Goal: Task Accomplishment & Management: Complete application form

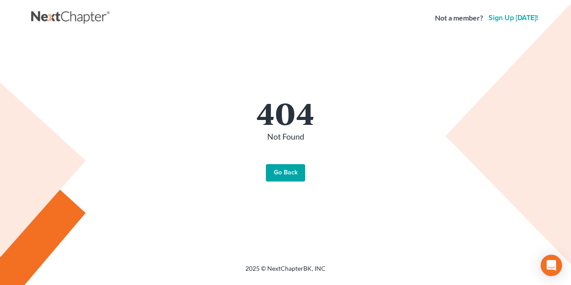
click at [282, 170] on link "Go Back" at bounding box center [285, 173] width 39 height 18
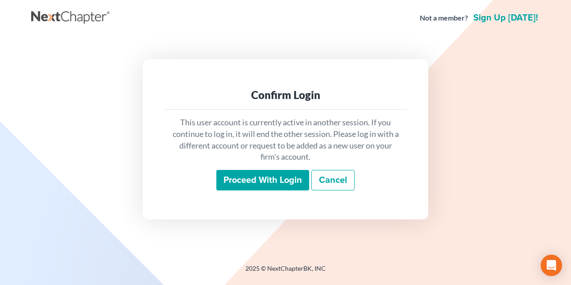
click at [248, 178] on input "Proceed with login" at bounding box center [262, 180] width 93 height 21
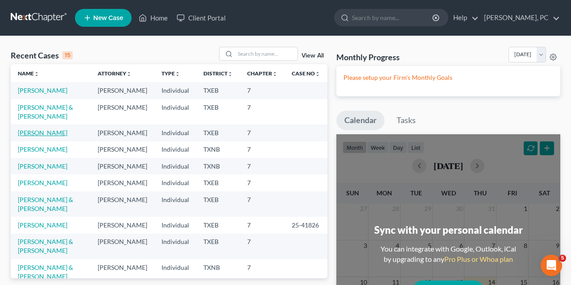
click at [41, 137] on link "Kinne, Kayla" at bounding box center [43, 133] width 50 height 8
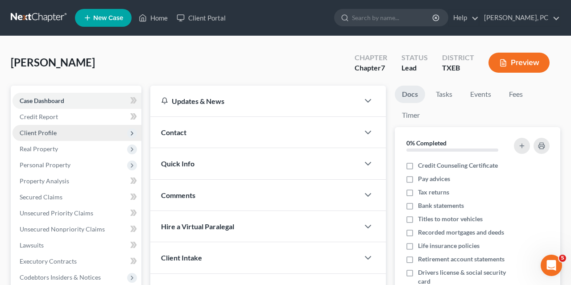
click at [46, 131] on span "Client Profile" at bounding box center [38, 133] width 37 height 8
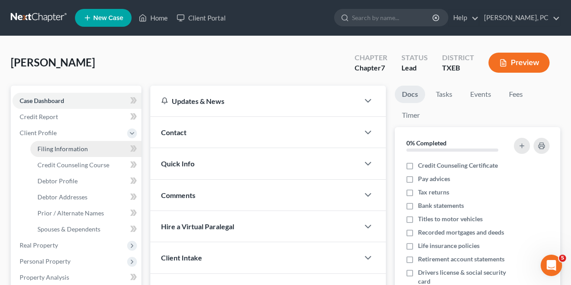
click at [62, 146] on span "Filing Information" at bounding box center [62, 149] width 50 height 8
select select "1"
select select "0"
select select "77"
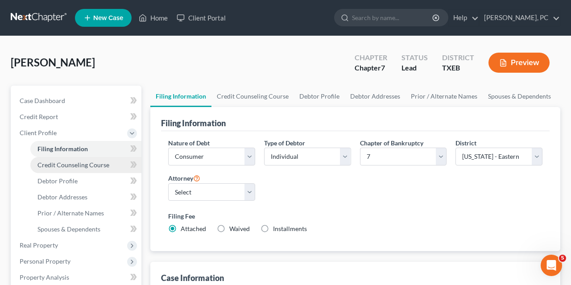
click at [65, 164] on span "Credit Counseling Course" at bounding box center [73, 165] width 72 height 8
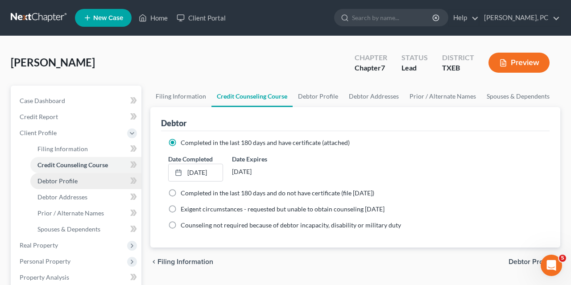
click at [65, 178] on span "Debtor Profile" at bounding box center [57, 181] width 40 height 8
select select "0"
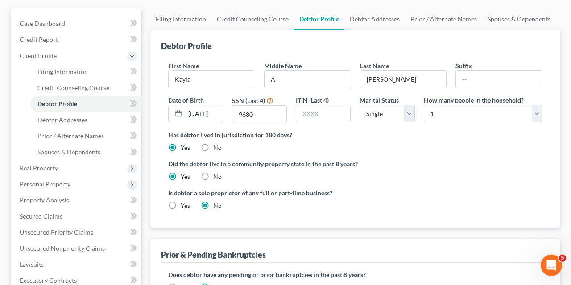
scroll to position [78, 0]
click at [79, 119] on span "Debtor Addresses" at bounding box center [62, 120] width 50 height 8
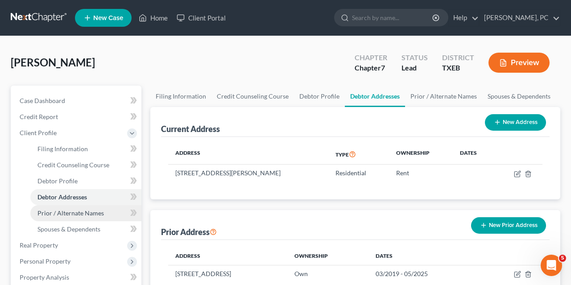
click at [46, 213] on span "Prior / Alternate Names" at bounding box center [70, 213] width 66 height 8
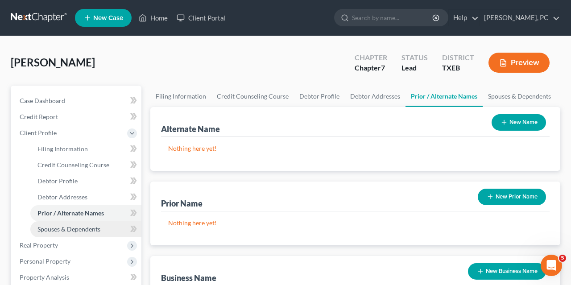
click at [49, 230] on span "Spouses & Dependents" at bounding box center [68, 229] width 63 height 8
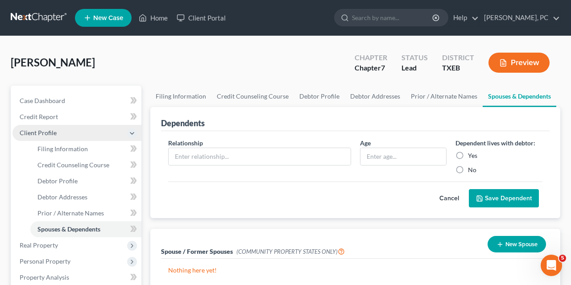
click at [131, 130] on icon at bounding box center [131, 133] width 7 height 7
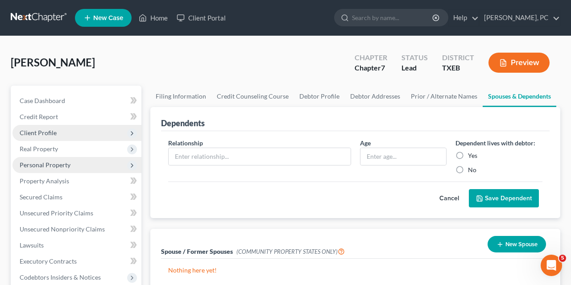
click at [71, 165] on span "Personal Property" at bounding box center [76, 165] width 129 height 16
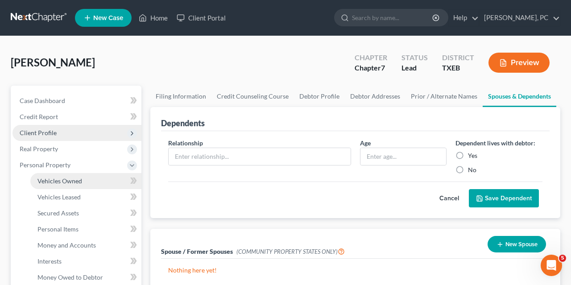
click at [72, 181] on span "Vehicles Owned" at bounding box center [59, 181] width 45 height 8
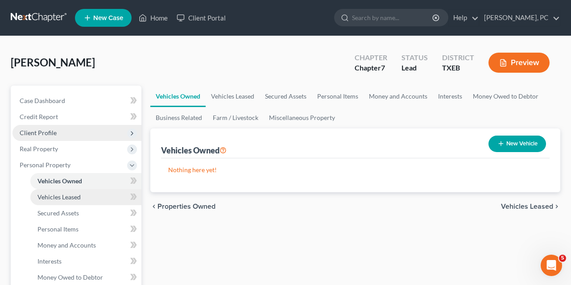
click at [69, 195] on span "Vehicles Leased" at bounding box center [58, 197] width 43 height 8
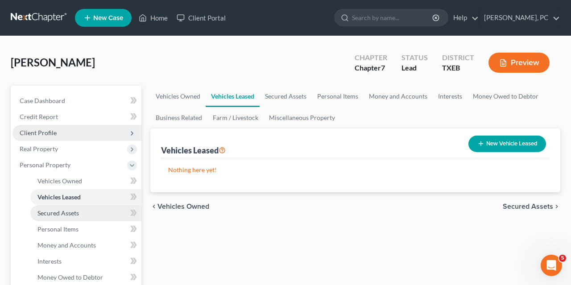
click at [64, 210] on span "Secured Assets" at bounding box center [57, 213] width 41 height 8
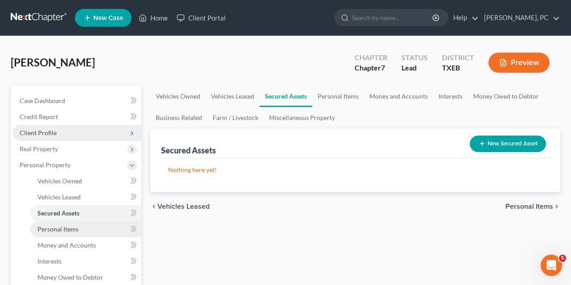
click at [64, 227] on span "Personal Items" at bounding box center [57, 229] width 41 height 8
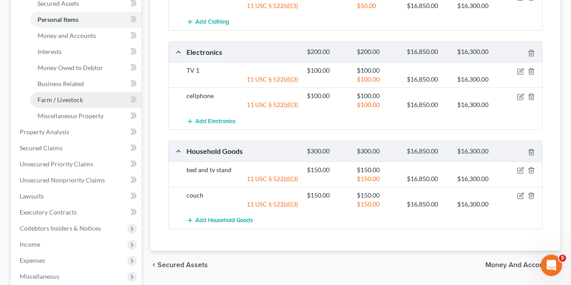
scroll to position [208, 0]
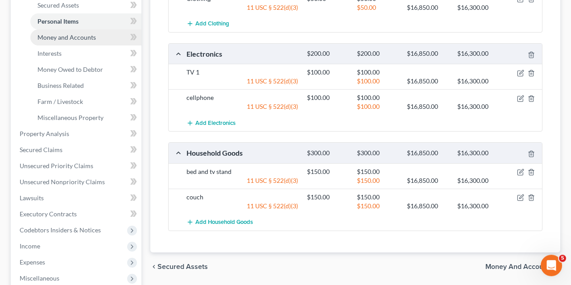
click at [80, 35] on span "Money and Accounts" at bounding box center [66, 37] width 58 height 8
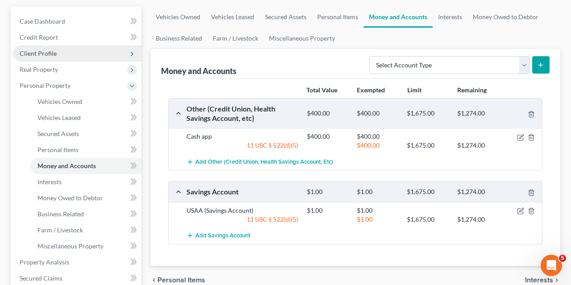
scroll to position [80, 0]
click at [60, 180] on span "Interests" at bounding box center [49, 182] width 24 height 8
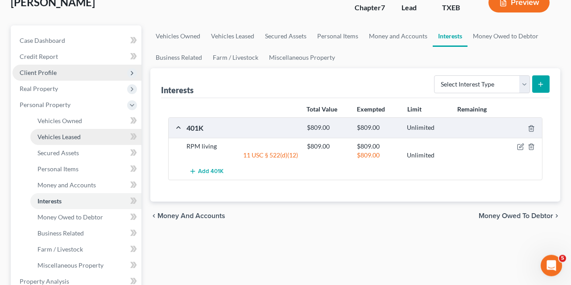
scroll to position [61, 0]
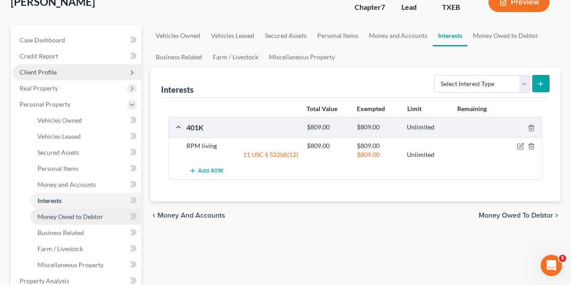
click at [63, 217] on span "Money Owed to Debtor" at bounding box center [70, 217] width 66 height 8
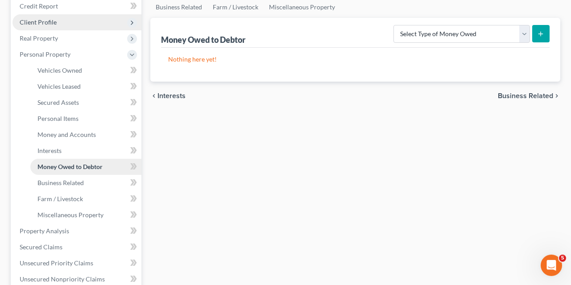
scroll to position [110, 0]
click at [132, 53] on icon at bounding box center [131, 55] width 7 height 7
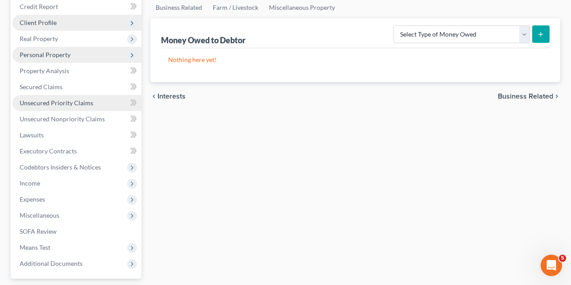
click at [40, 102] on span "Unsecured Priority Claims" at bounding box center [57, 103] width 74 height 8
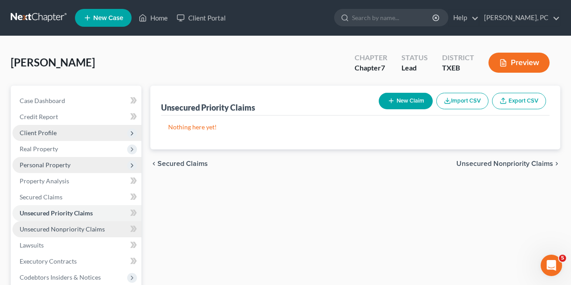
click at [47, 230] on span "Unsecured Nonpriority Claims" at bounding box center [62, 229] width 85 height 8
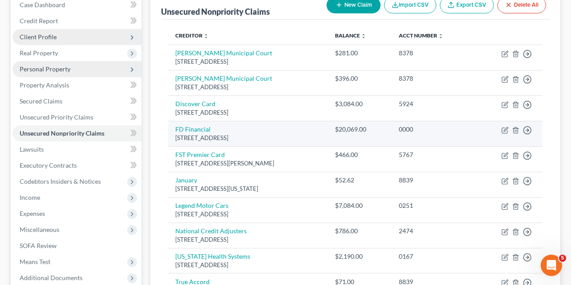
scroll to position [95, 0]
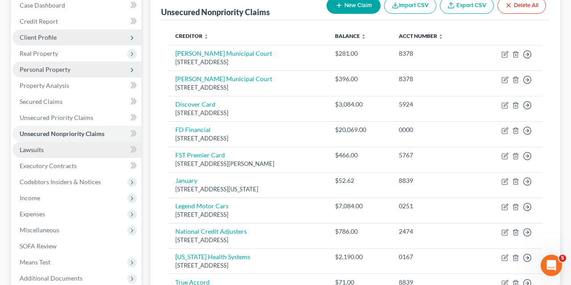
click at [56, 151] on link "Lawsuits" at bounding box center [76, 150] width 129 height 16
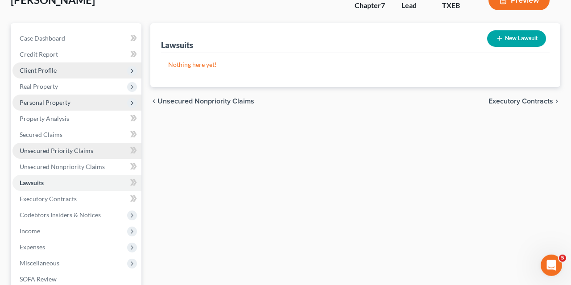
scroll to position [64, 0]
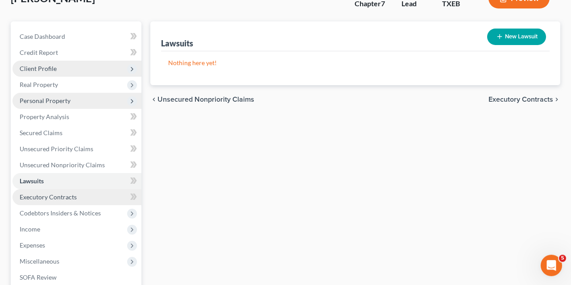
click at [50, 197] on span "Executory Contracts" at bounding box center [48, 197] width 57 height 8
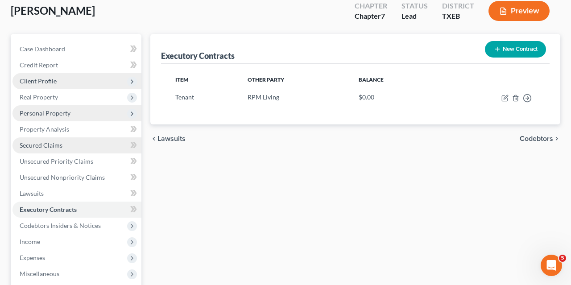
scroll to position [52, 0]
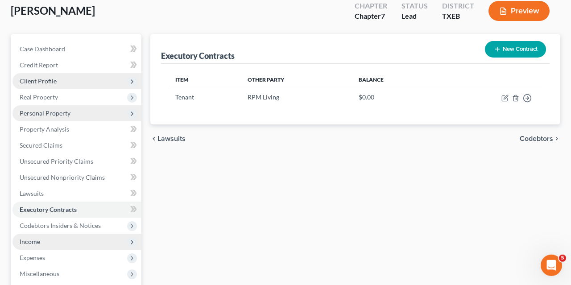
click at [39, 244] on span "Income" at bounding box center [30, 242] width 21 height 8
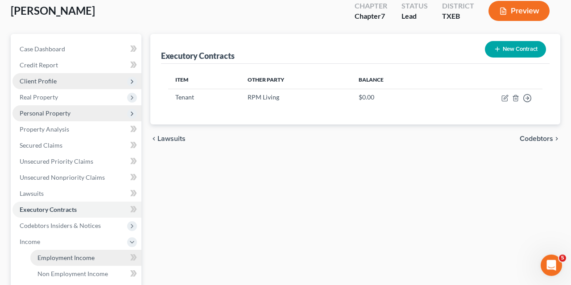
click at [61, 260] on span "Employment Income" at bounding box center [65, 258] width 57 height 8
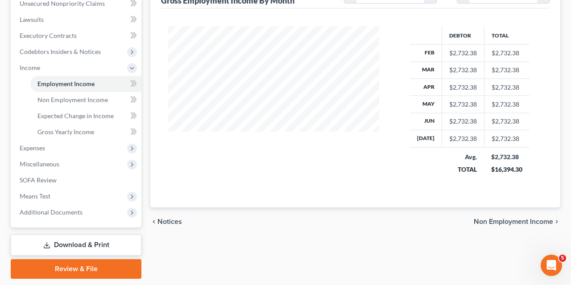
scroll to position [232, 0]
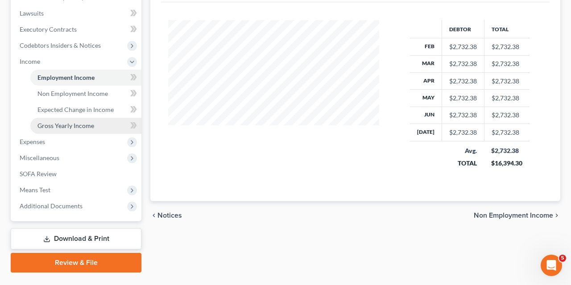
click at [66, 128] on span "Gross Yearly Income" at bounding box center [65, 126] width 57 height 8
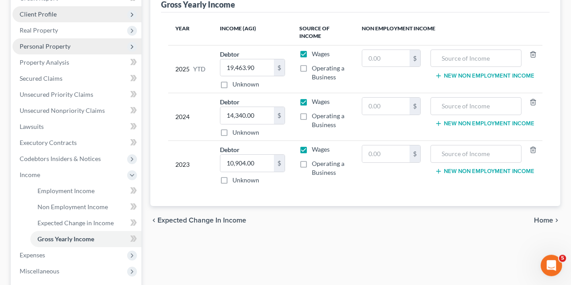
scroll to position [120, 0]
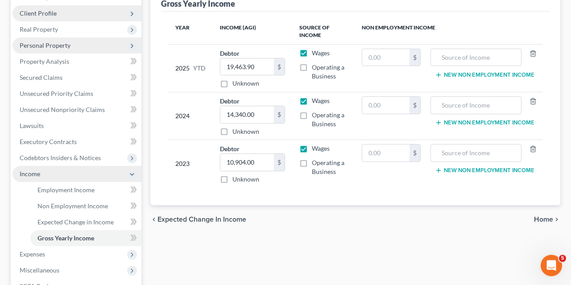
click at [131, 171] on icon at bounding box center [131, 174] width 7 height 7
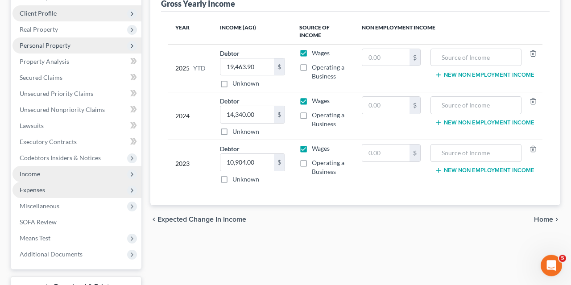
click at [54, 188] on span "Expenses" at bounding box center [76, 190] width 129 height 16
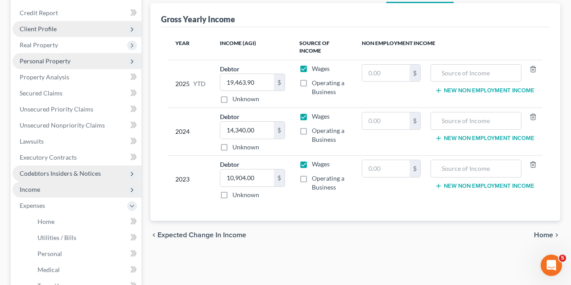
scroll to position [102, 0]
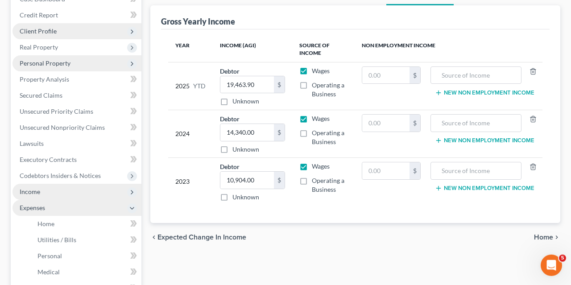
click at [133, 207] on polyline at bounding box center [132, 208] width 4 height 2
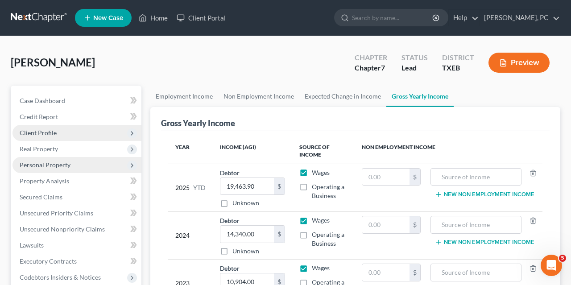
click at [509, 60] on button "Preview" at bounding box center [518, 63] width 61 height 20
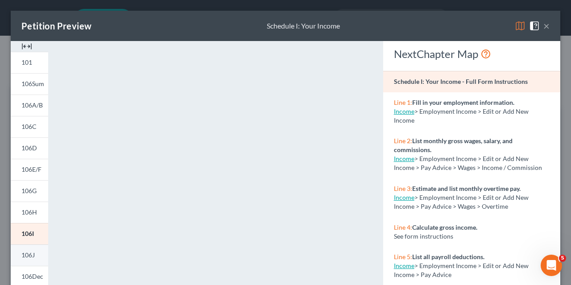
click at [29, 253] on span "106J" at bounding box center [27, 255] width 13 height 8
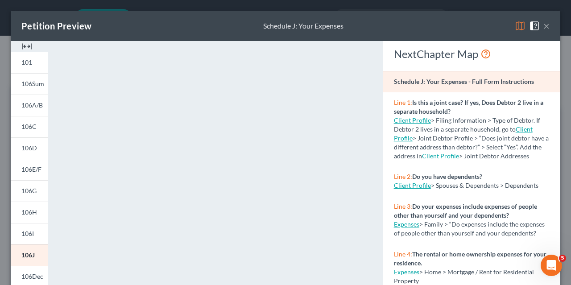
click at [546, 26] on button "×" at bounding box center [546, 26] width 6 height 11
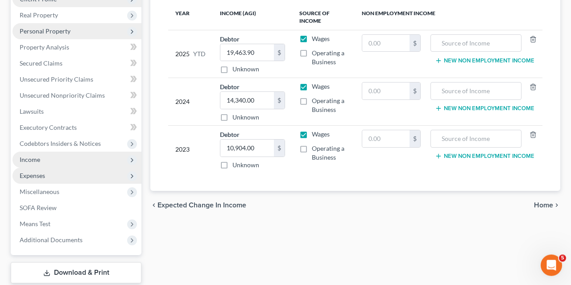
scroll to position [135, 0]
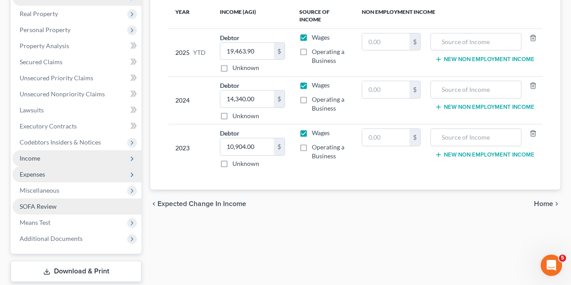
click at [50, 205] on span "SOFA Review" at bounding box center [38, 207] width 37 height 8
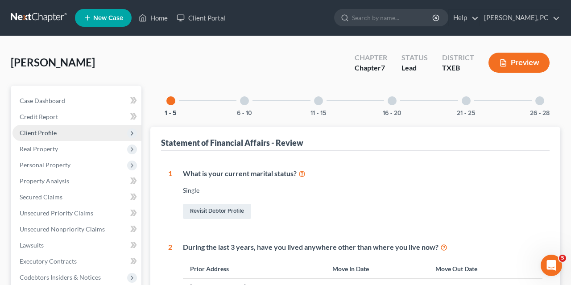
click at [246, 99] on div at bounding box center [244, 100] width 9 height 9
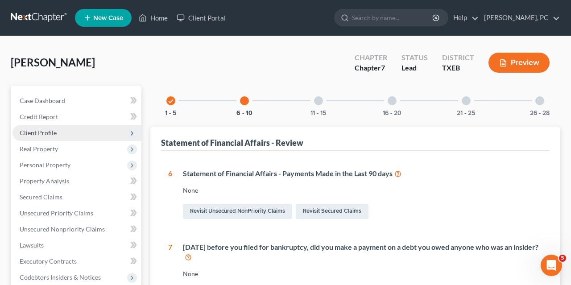
click at [314, 100] on div "11 - 15" at bounding box center [318, 101] width 30 height 30
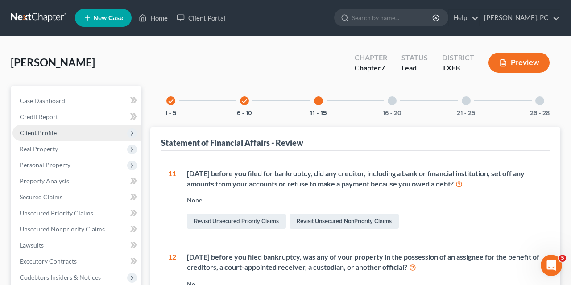
click at [391, 98] on div at bounding box center [392, 100] width 9 height 9
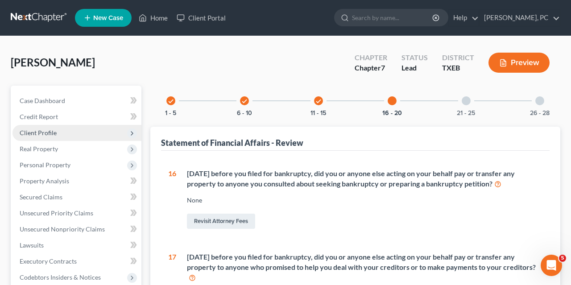
click at [465, 97] on div at bounding box center [466, 100] width 9 height 9
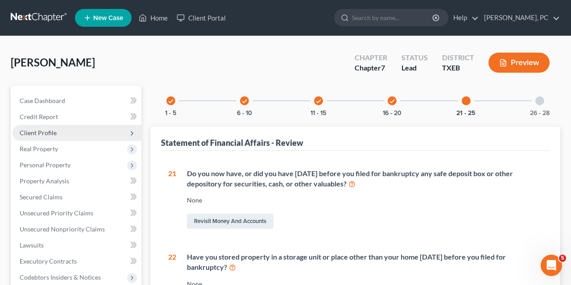
click at [538, 99] on div at bounding box center [539, 100] width 9 height 9
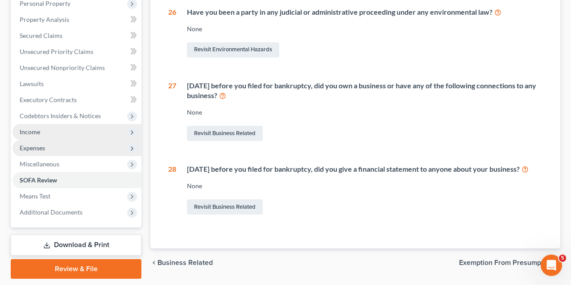
scroll to position [197, 0]
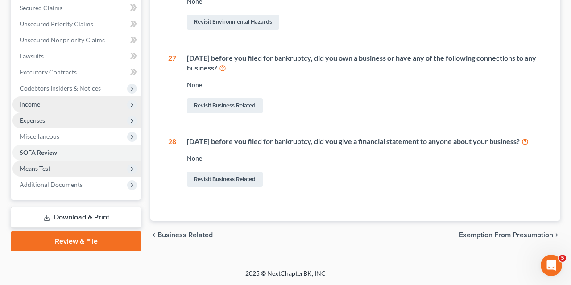
click at [60, 161] on span "Means Test" at bounding box center [76, 169] width 129 height 16
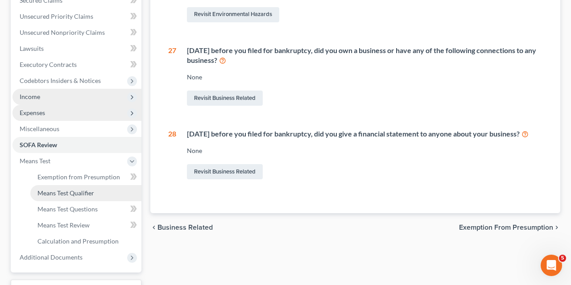
click at [70, 193] on span "Means Test Qualifier" at bounding box center [65, 193] width 57 height 8
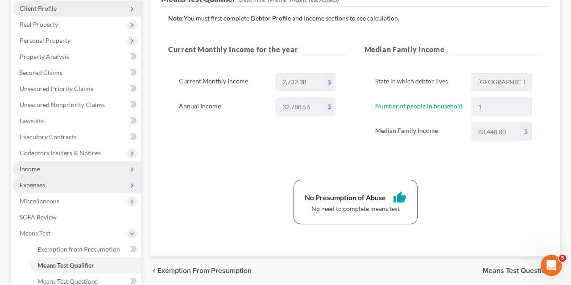
scroll to position [151, 0]
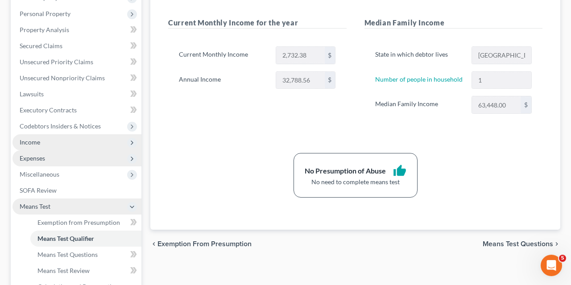
click at [132, 205] on icon at bounding box center [131, 206] width 7 height 7
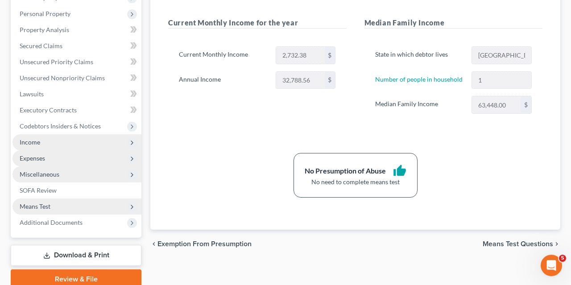
click at [74, 175] on span "Miscellaneous" at bounding box center [76, 174] width 129 height 16
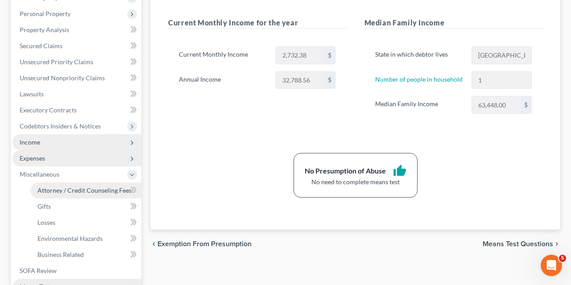
click at [64, 190] on span "Attorney / Credit Counseling Fees" at bounding box center [84, 190] width 94 height 8
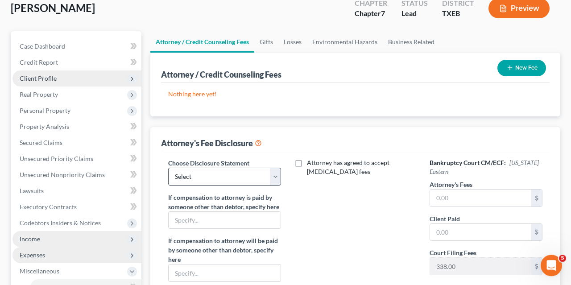
scroll to position [69, 0]
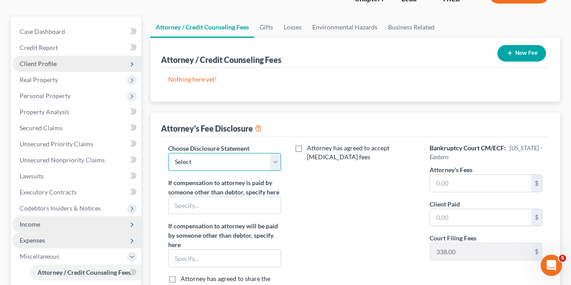
click at [168, 153] on select "Select Michael B. Suffness, President" at bounding box center [224, 162] width 113 height 18
select select "0"
click option "Michael B. Suffness, President" at bounding box center [0, 0] width 0 height 0
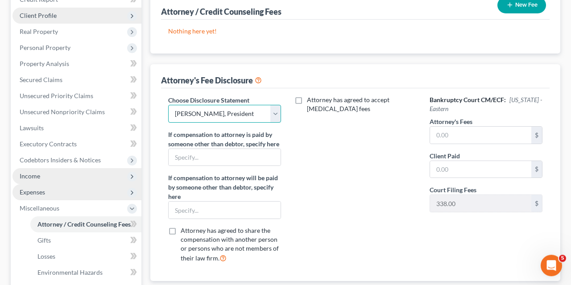
scroll to position [118, 0]
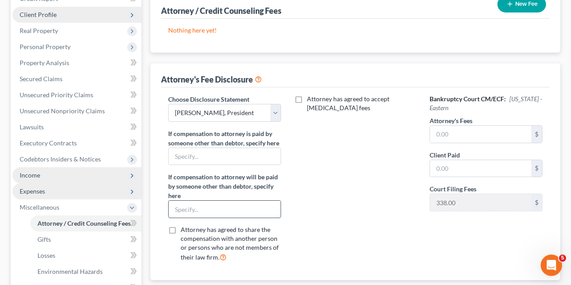
click at [177, 204] on input "text" at bounding box center [225, 209] width 112 height 17
type input "Legal plan"
click at [435, 130] on input "text" at bounding box center [480, 134] width 101 height 17
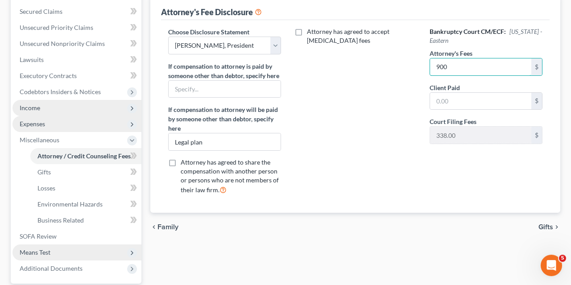
scroll to position [183, 0]
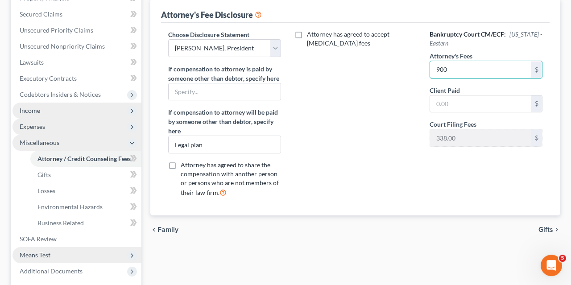
type input "900"
click at [131, 141] on icon at bounding box center [131, 143] width 7 height 7
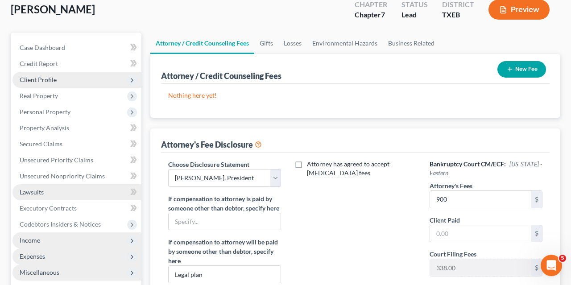
scroll to position [187, 0]
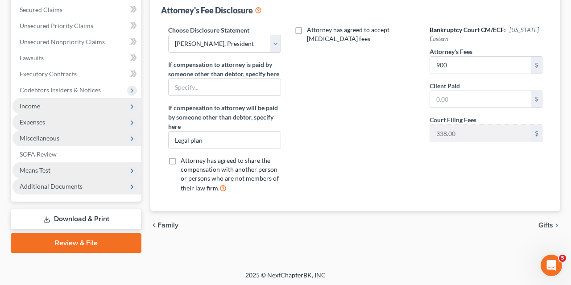
click at [60, 185] on span "Additional Documents" at bounding box center [51, 186] width 63 height 8
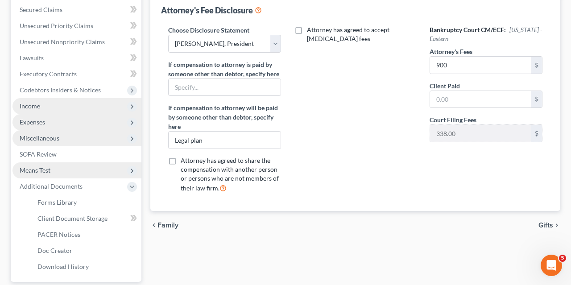
click at [64, 165] on span "Means Test" at bounding box center [76, 170] width 129 height 16
click at [135, 167] on icon at bounding box center [131, 170] width 7 height 7
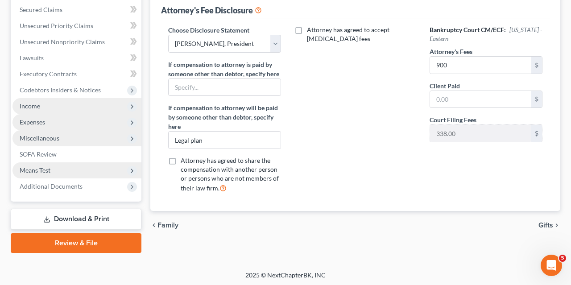
scroll to position [0, 0]
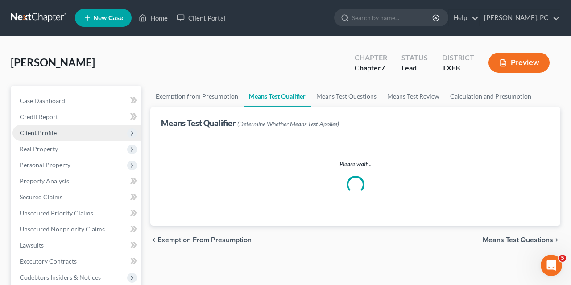
scroll to position [151, 0]
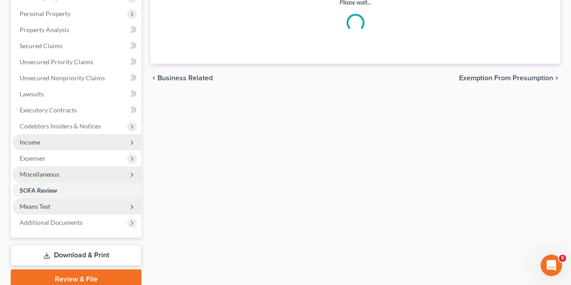
scroll to position [197, 0]
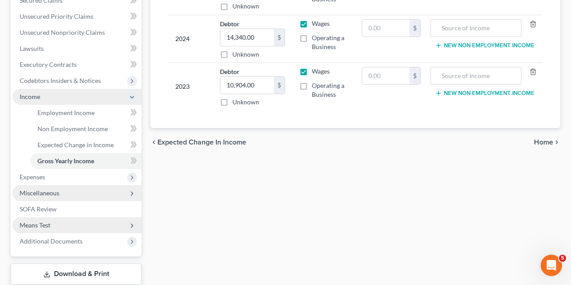
scroll to position [135, 0]
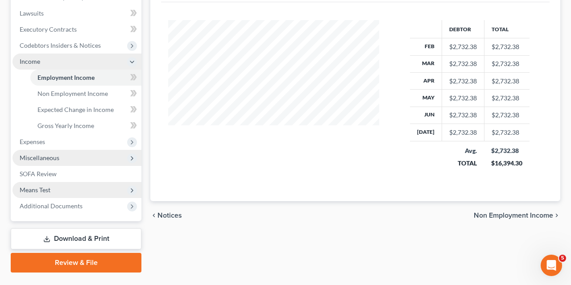
scroll to position [159, 228]
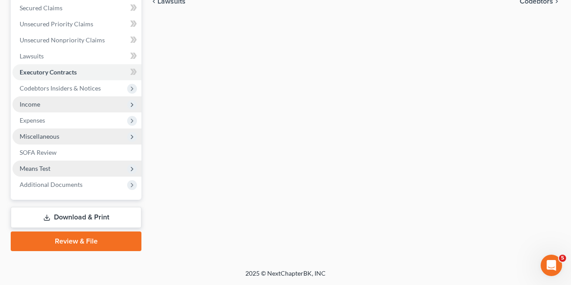
scroll to position [52, 0]
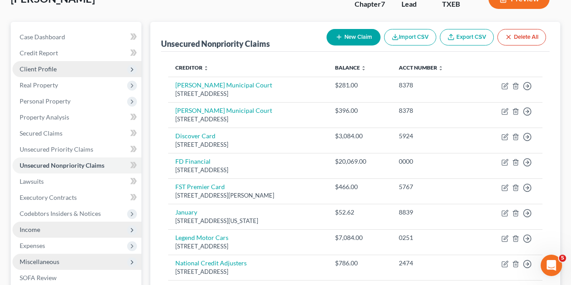
scroll to position [95, 0]
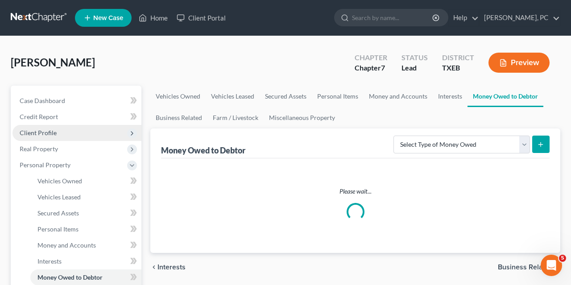
scroll to position [110, 0]
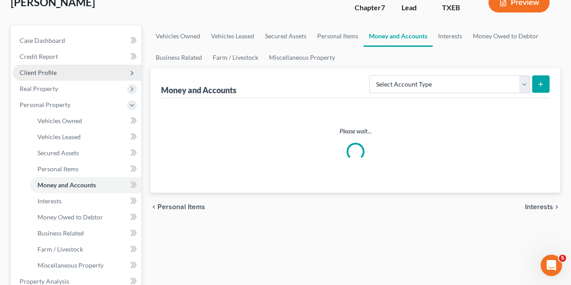
scroll to position [80, 0]
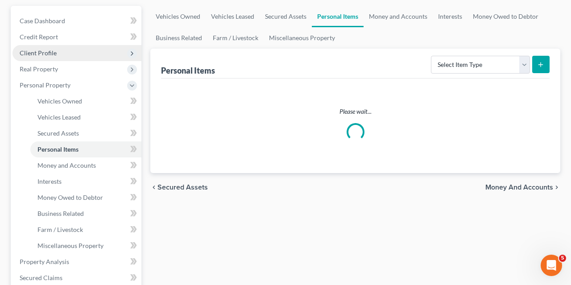
scroll to position [207, 0]
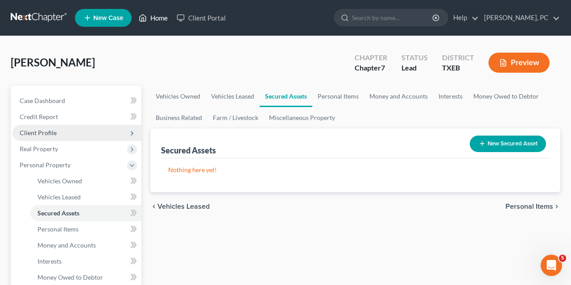
click at [161, 18] on link "Home" at bounding box center [153, 18] width 38 height 16
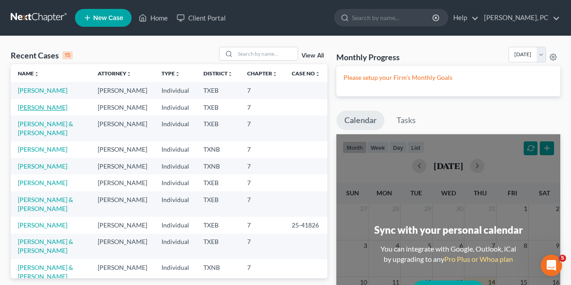
click at [45, 111] on link "[PERSON_NAME]" at bounding box center [43, 107] width 50 height 8
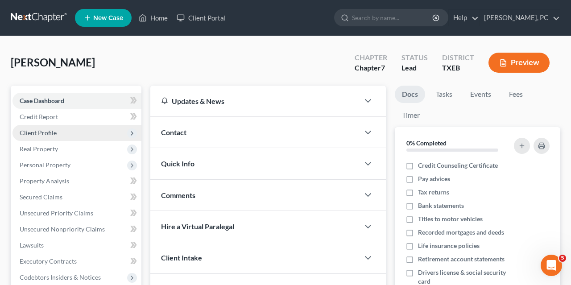
click at [46, 132] on span "Client Profile" at bounding box center [38, 133] width 37 height 8
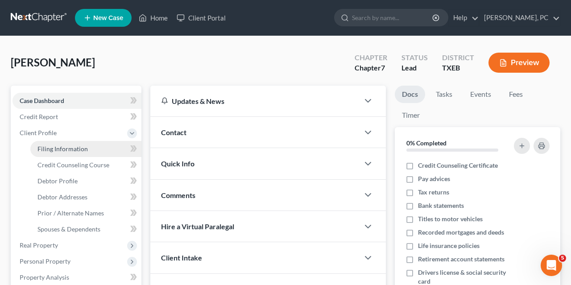
click at [63, 149] on span "Filing Information" at bounding box center [62, 149] width 50 height 8
select select "1"
select select "0"
select select "77"
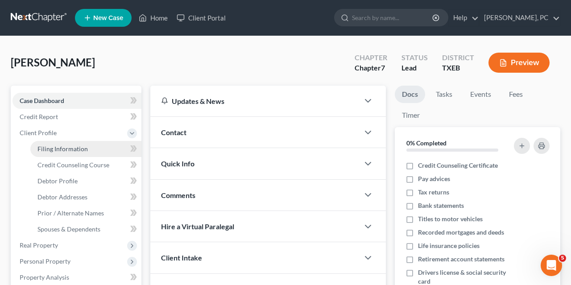
select select "0"
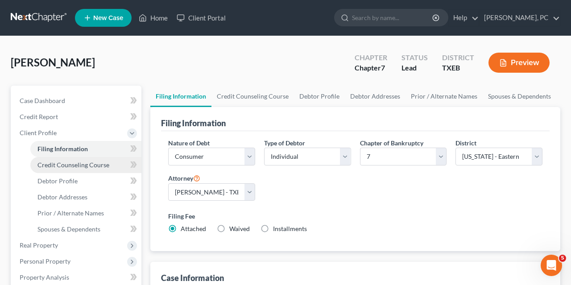
click at [66, 164] on span "Credit Counseling Course" at bounding box center [73, 165] width 72 height 8
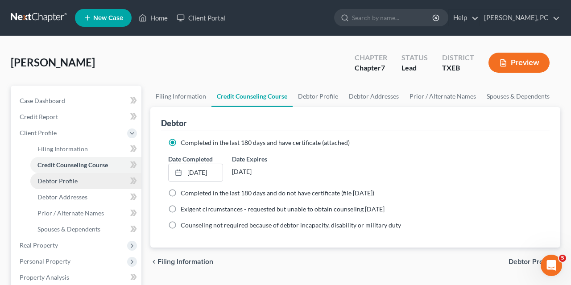
click at [62, 179] on span "Debtor Profile" at bounding box center [57, 181] width 40 height 8
select select "0"
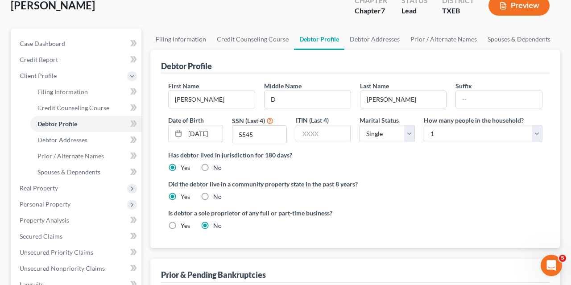
scroll to position [68, 0]
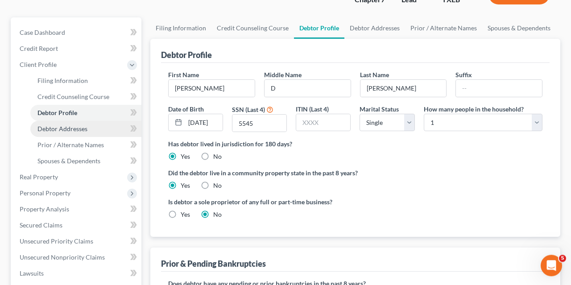
click at [77, 131] on span "Debtor Addresses" at bounding box center [62, 129] width 50 height 8
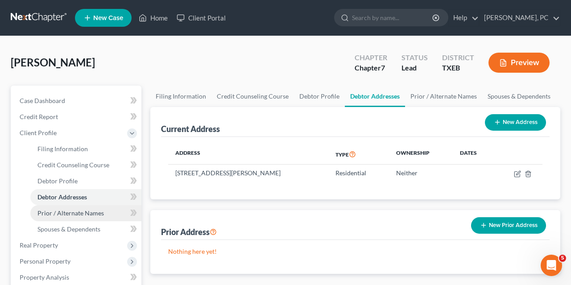
click at [57, 211] on span "Prior / Alternate Names" at bounding box center [70, 213] width 66 height 8
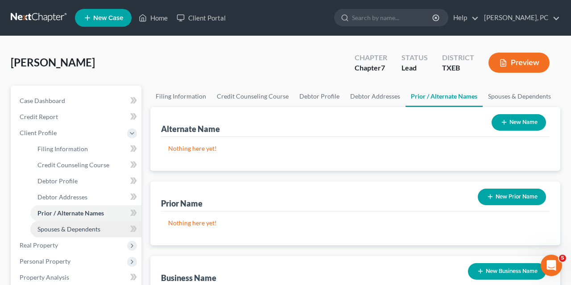
click at [54, 230] on span "Spouses & Dependents" at bounding box center [68, 229] width 63 height 8
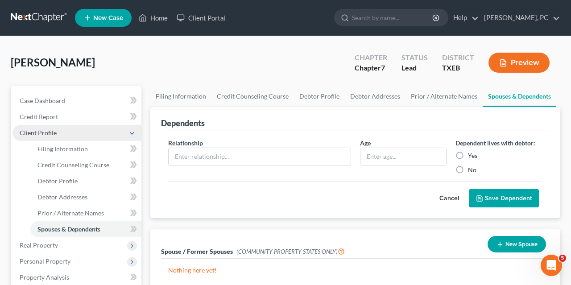
click at [131, 132] on polyline at bounding box center [132, 133] width 4 height 2
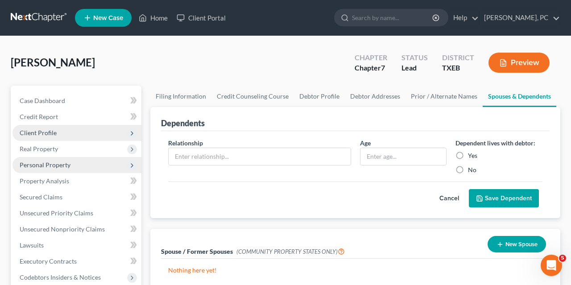
click at [57, 163] on span "Personal Property" at bounding box center [45, 165] width 51 height 8
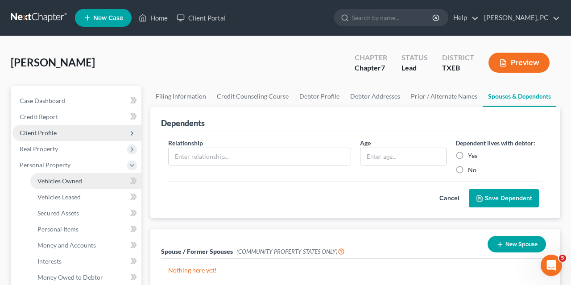
click at [72, 178] on span "Vehicles Owned" at bounding box center [59, 181] width 45 height 8
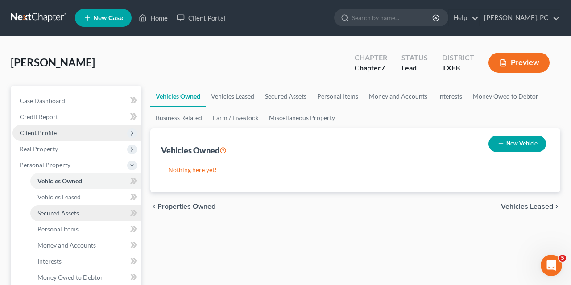
click at [63, 213] on span "Secured Assets" at bounding box center [57, 213] width 41 height 8
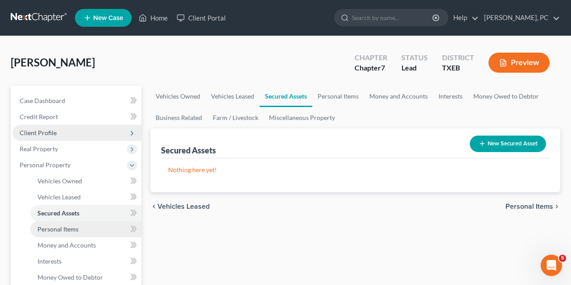
click at [61, 227] on span "Personal Items" at bounding box center [57, 229] width 41 height 8
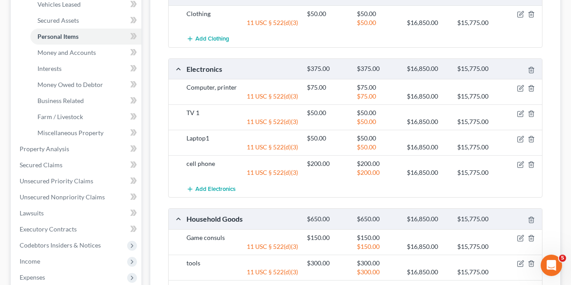
scroll to position [193, 0]
click at [70, 51] on span "Money and Accounts" at bounding box center [66, 53] width 58 height 8
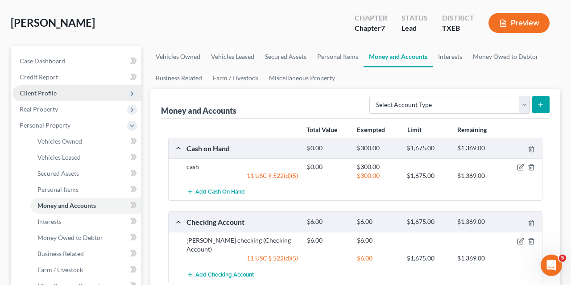
scroll to position [43, 0]
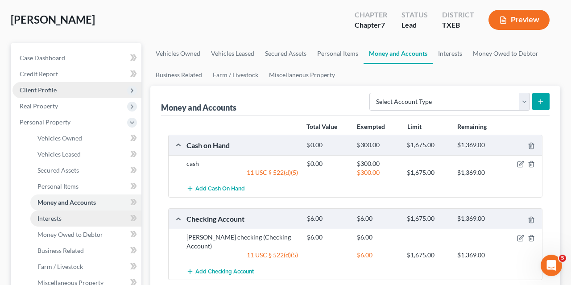
click at [59, 218] on span "Interests" at bounding box center [49, 219] width 24 height 8
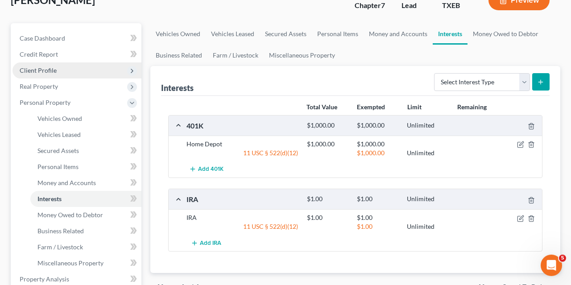
scroll to position [62, 0]
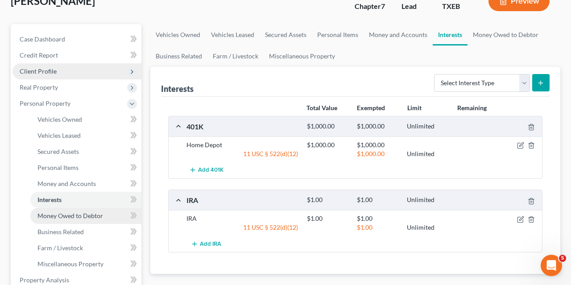
click at [72, 216] on span "Money Owed to Debtor" at bounding box center [70, 216] width 66 height 8
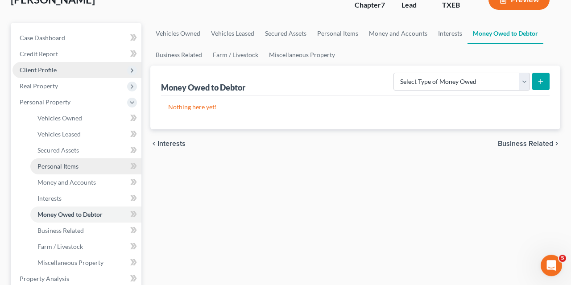
scroll to position [64, 0]
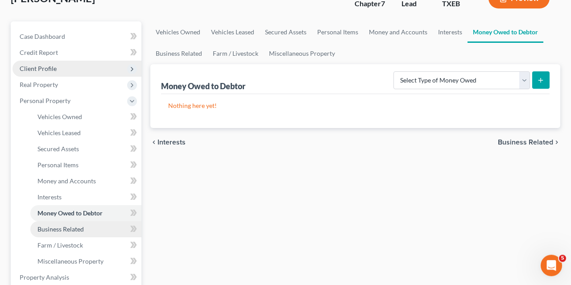
click at [72, 229] on span "Business Related" at bounding box center [60, 229] width 46 height 8
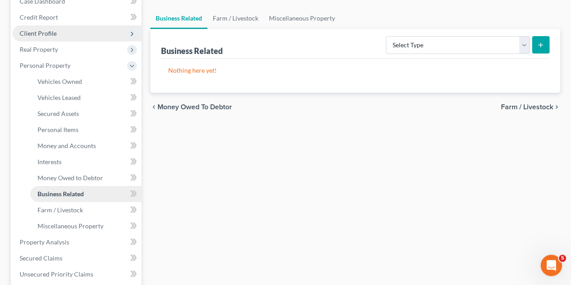
scroll to position [101, 0]
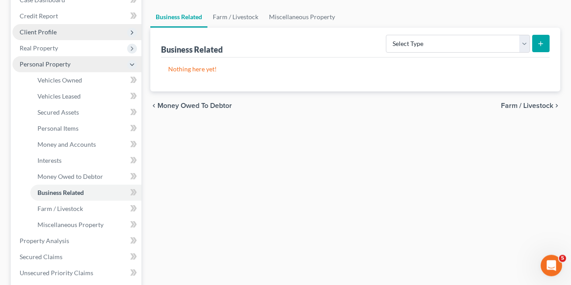
click at [131, 63] on icon at bounding box center [131, 64] width 7 height 7
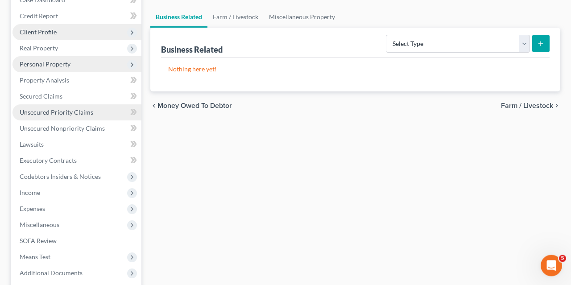
click at [49, 112] on span "Unsecured Priority Claims" at bounding box center [57, 112] width 74 height 8
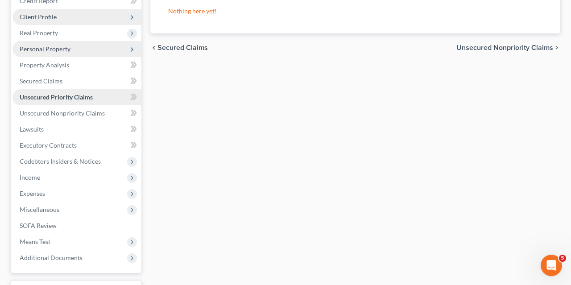
scroll to position [116, 0]
click at [45, 114] on span "Unsecured Nonpriority Claims" at bounding box center [62, 113] width 85 height 8
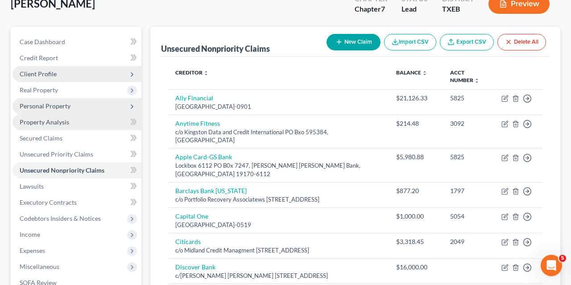
scroll to position [59, 0]
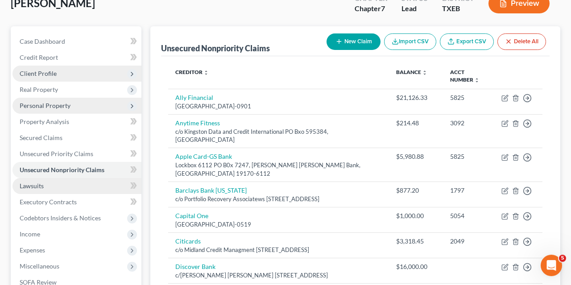
click at [58, 183] on link "Lawsuits" at bounding box center [76, 186] width 129 height 16
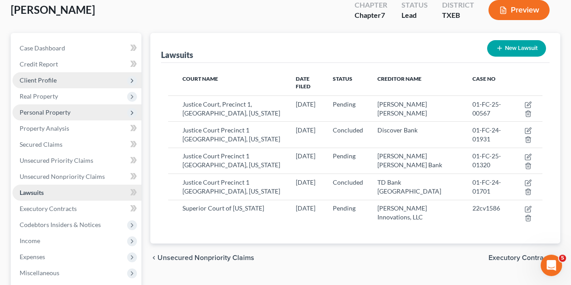
scroll to position [54, 0]
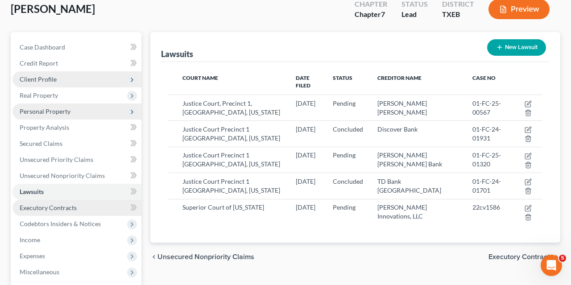
click at [52, 207] on span "Executory Contracts" at bounding box center [48, 208] width 57 height 8
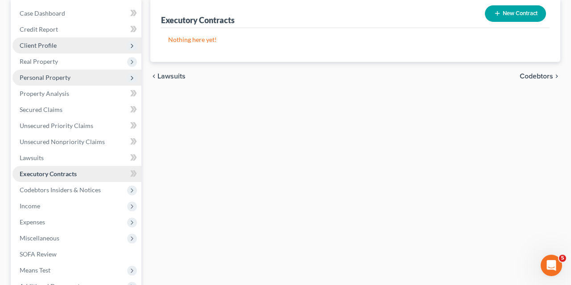
scroll to position [92, 0]
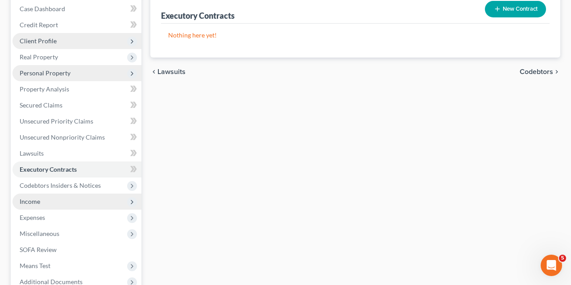
click at [40, 203] on span "Income" at bounding box center [76, 202] width 129 height 16
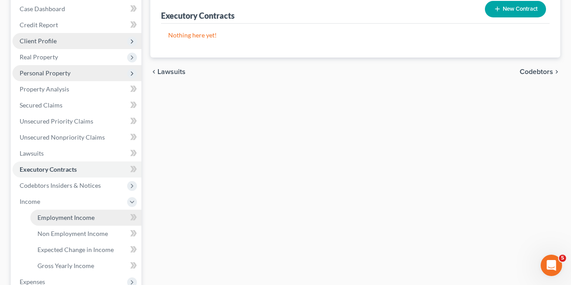
click at [62, 218] on span "Employment Income" at bounding box center [65, 218] width 57 height 8
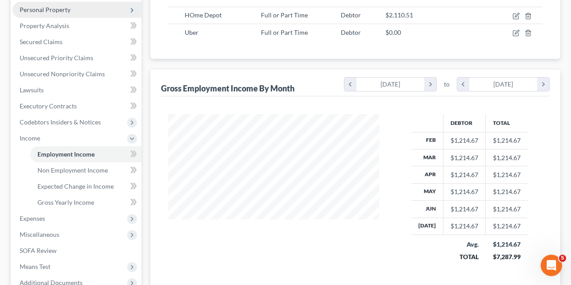
scroll to position [197, 0]
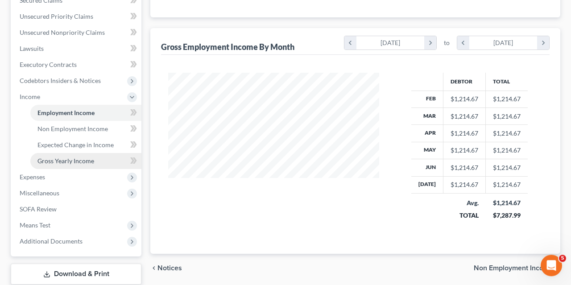
click at [76, 159] on span "Gross Yearly Income" at bounding box center [65, 161] width 57 height 8
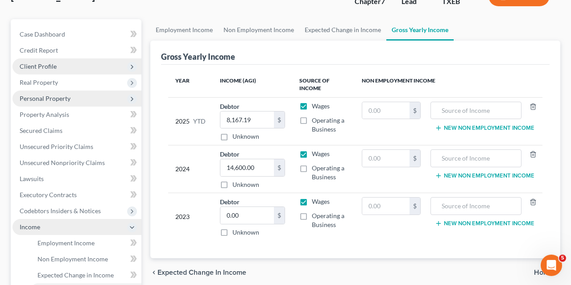
click at [131, 224] on icon at bounding box center [131, 227] width 7 height 7
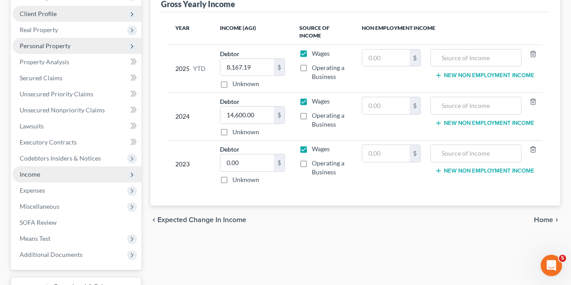
scroll to position [121, 0]
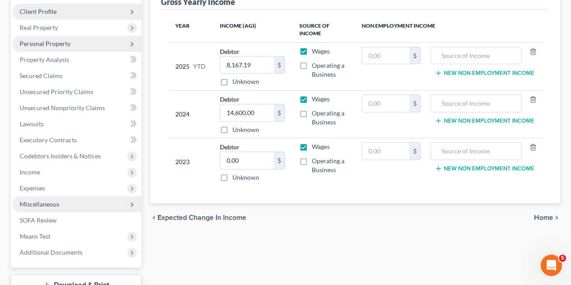
click at [72, 205] on span "Miscellaneous" at bounding box center [76, 204] width 129 height 16
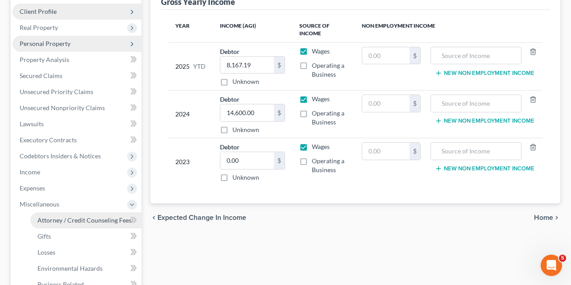
click at [75, 220] on span "Attorney / Credit Counseling Fees" at bounding box center [84, 220] width 94 height 8
select select "0"
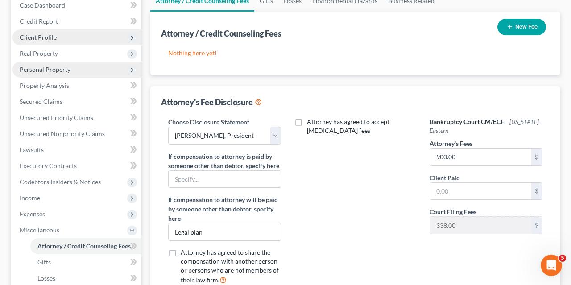
scroll to position [96, 0]
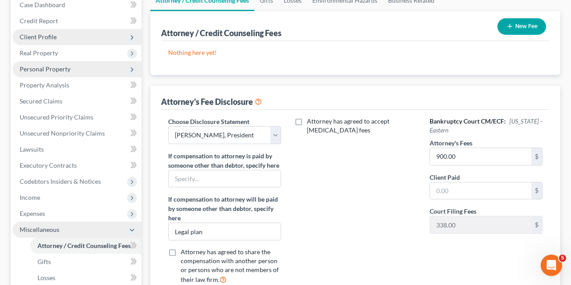
click at [131, 226] on icon at bounding box center [132, 230] width 10 height 10
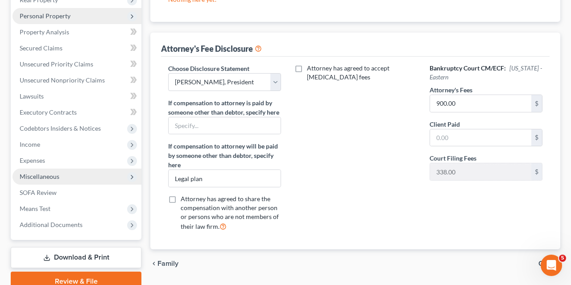
scroll to position [149, 0]
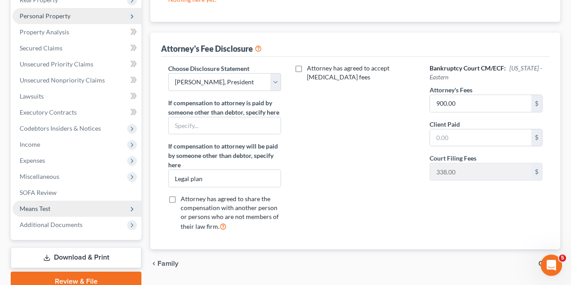
click at [91, 209] on span "Means Test" at bounding box center [76, 209] width 129 height 16
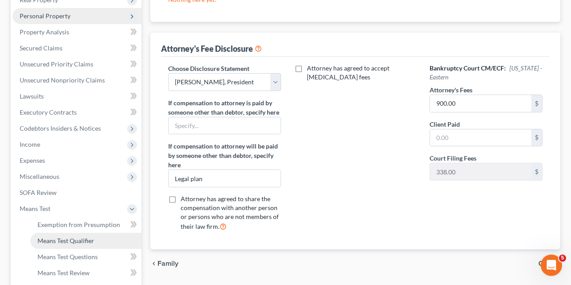
click at [71, 242] on span "Means Test Qualifier" at bounding box center [65, 241] width 57 height 8
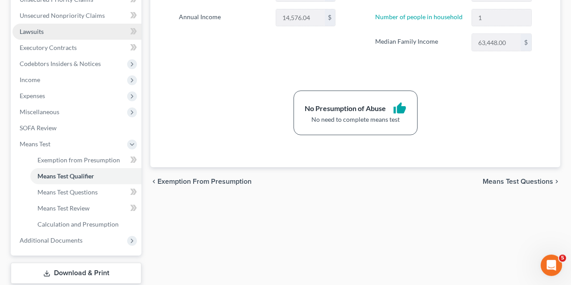
scroll to position [214, 0]
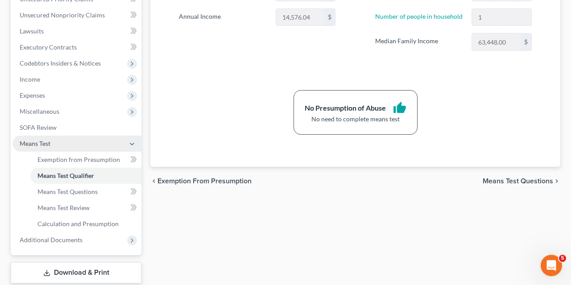
click at [129, 141] on icon at bounding box center [131, 144] width 7 height 7
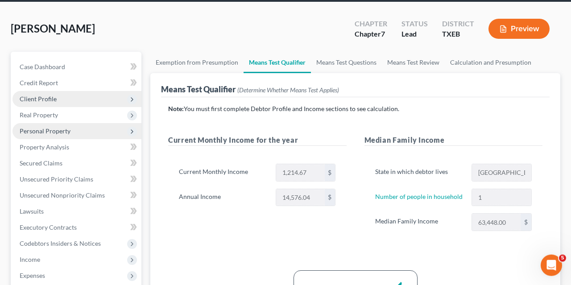
scroll to position [0, 0]
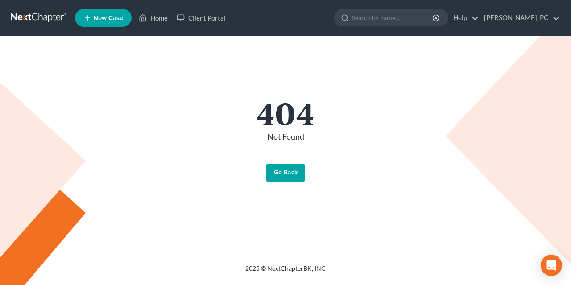
click at [278, 174] on link "Go Back" at bounding box center [285, 173] width 39 height 18
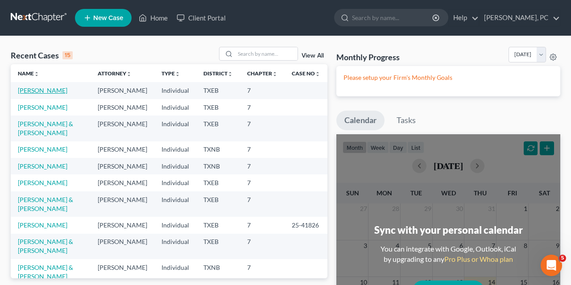
click at [42, 92] on link "[PERSON_NAME]" at bounding box center [43, 91] width 50 height 8
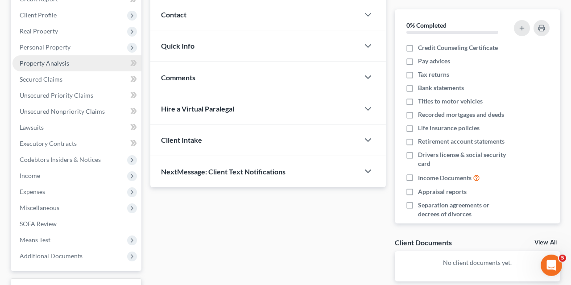
scroll to position [112, 0]
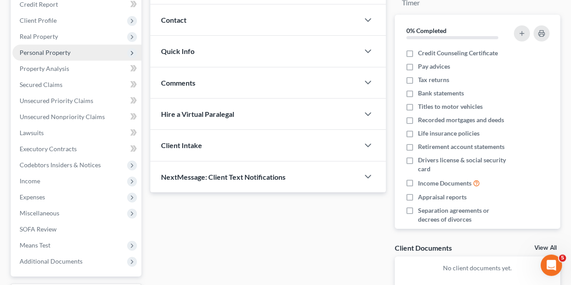
click at [44, 53] on span "Personal Property" at bounding box center [45, 53] width 51 height 8
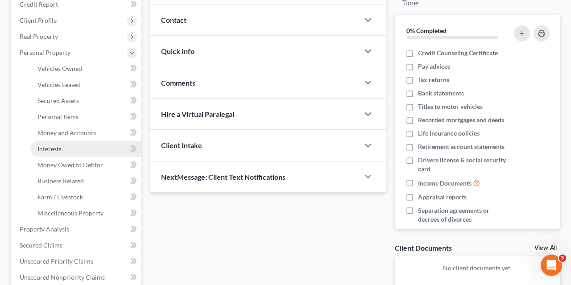
click at [60, 149] on span "Interests" at bounding box center [49, 149] width 24 height 8
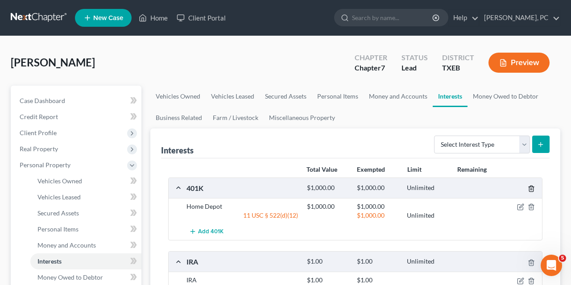
click at [530, 188] on icon "button" at bounding box center [531, 188] width 7 height 7
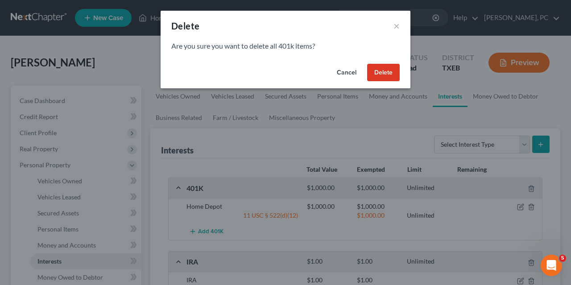
click at [352, 70] on button "Cancel" at bounding box center [347, 73] width 34 height 18
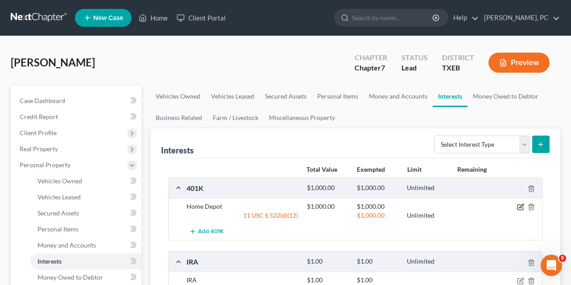
click at [522, 207] on icon "button" at bounding box center [520, 206] width 7 height 7
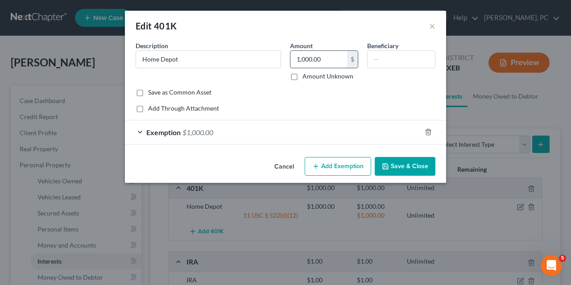
click at [297, 60] on input "1,000.00" at bounding box center [318, 59] width 57 height 17
type input "309"
click at [139, 131] on div "Exemption $1,000.00" at bounding box center [273, 132] width 296 height 24
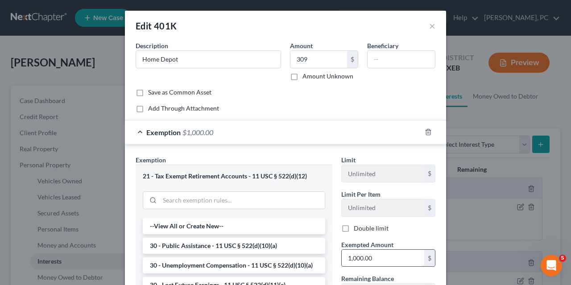
click at [348, 256] on input "1,000.00" at bounding box center [383, 258] width 83 height 17
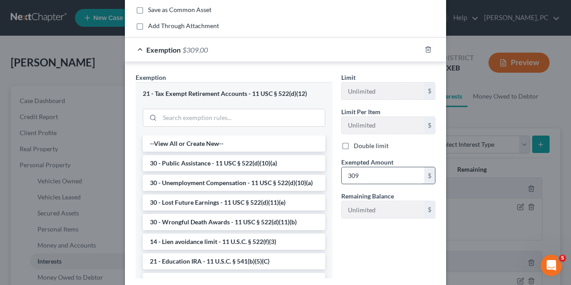
scroll to position [138, 0]
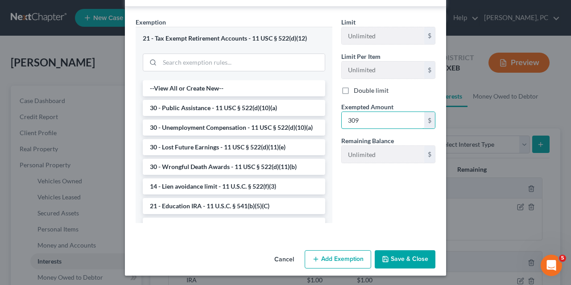
type input "309"
click at [401, 257] on button "Save & Close" at bounding box center [405, 259] width 61 height 19
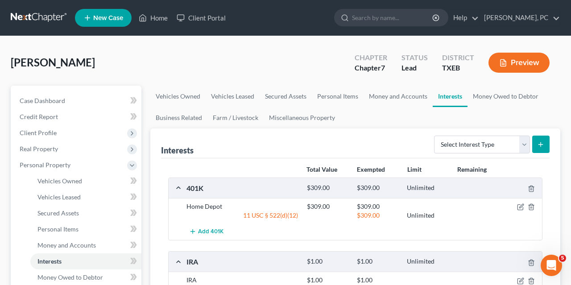
click at [540, 141] on icon "submit" at bounding box center [540, 144] width 7 height 7
click at [434, 136] on select "Select Interest Type 401K Annuity Bond Education IRA Government Bond Government…" at bounding box center [482, 145] width 96 height 18
click at [358, 141] on div "Interests Select Interest Type 401K Annuity Bond Education IRA Government Bond …" at bounding box center [355, 143] width 389 height 30
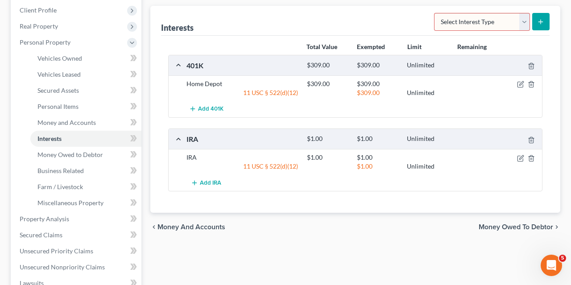
scroll to position [122, 0]
click at [519, 157] on icon "button" at bounding box center [520, 158] width 7 height 7
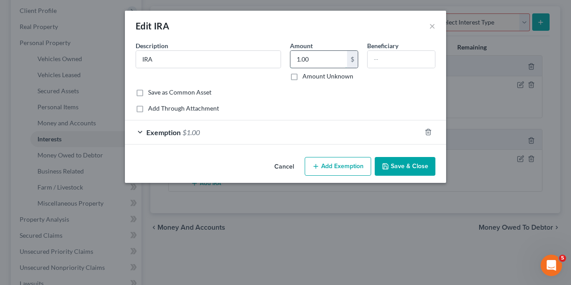
click at [294, 60] on input "1.00" at bounding box center [318, 59] width 57 height 17
type input "618"
click at [141, 134] on div "Exemption $1.00" at bounding box center [273, 132] width 296 height 24
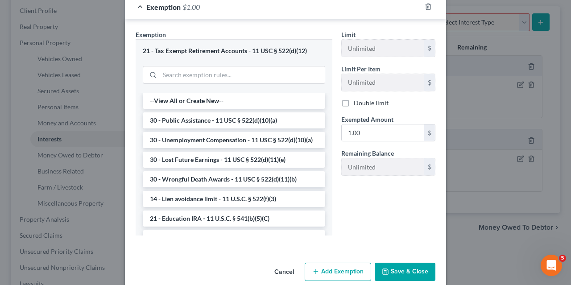
scroll to position [125, 0]
click at [348, 128] on input "1.00" at bounding box center [383, 133] width 83 height 17
type input "618"
click at [399, 273] on button "Save & Close" at bounding box center [405, 272] width 61 height 19
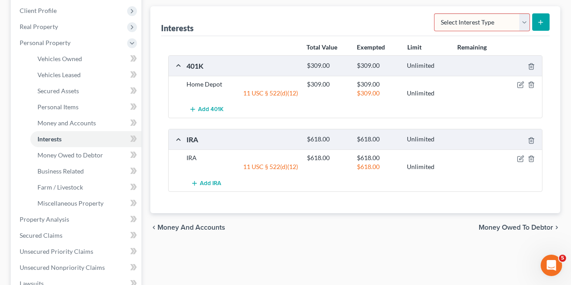
click at [434, 13] on select "Select Interest Type 401K Annuity Bond Education IRA Government Bond Government…" at bounding box center [482, 22] width 96 height 18
click option "Other Retirement Plan" at bounding box center [0, 0] width 0 height 0
click at [539, 19] on icon "submit" at bounding box center [540, 22] width 7 height 7
click at [539, 17] on button "submit" at bounding box center [540, 21] width 17 height 17
click at [434, 13] on select "Select Interest Type 401K Annuity Bond Education IRA Government Bond Government…" at bounding box center [482, 22] width 96 height 18
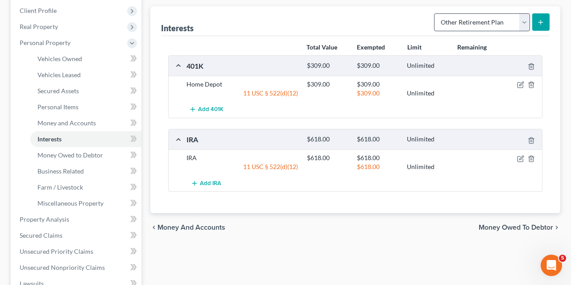
click at [364, 257] on div "Vehicles Owned Vehicles Leased Secured Assets Personal Items Money and Accounts…" at bounding box center [355, 220] width 419 height 515
click at [434, 13] on select "Select Interest Type 401K Annuity Bond Education IRA Government Bond Government…" at bounding box center [482, 22] width 96 height 18
click at [355, 245] on div "Vehicles Owned Vehicles Leased Secured Assets Personal Items Money and Accounts…" at bounding box center [355, 220] width 419 height 515
click at [543, 17] on button "submit" at bounding box center [540, 21] width 17 height 17
click at [541, 20] on line "submit" at bounding box center [541, 22] width 0 height 4
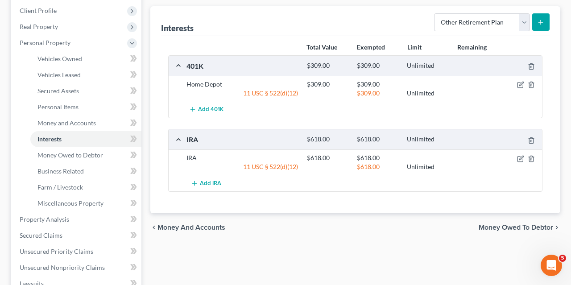
click at [541, 20] on line "submit" at bounding box center [541, 22] width 0 height 4
click at [77, 140] on link "Interests" at bounding box center [85, 139] width 111 height 16
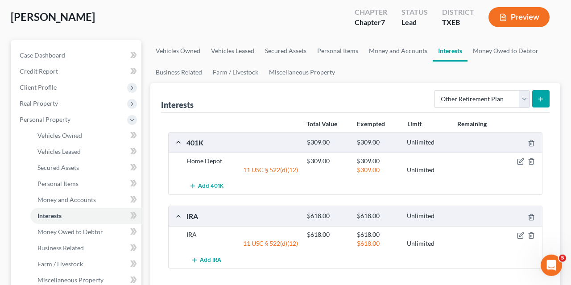
scroll to position [47, 0]
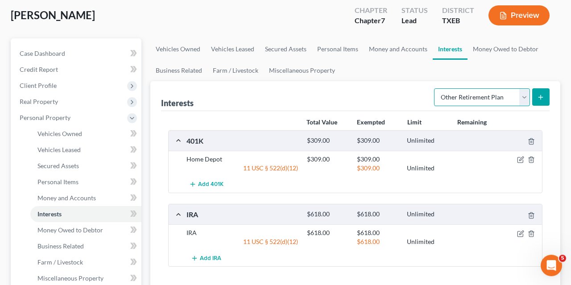
click at [434, 88] on select "Select Interest Type 401K Annuity Bond Education IRA Government Bond Government…" at bounding box center [482, 97] width 96 height 18
select select "stock"
click option "Stock" at bounding box center [0, 0] width 0 height 0
click at [539, 95] on icon "submit" at bounding box center [540, 97] width 7 height 7
click at [434, 88] on select "Select Interest Type 401K Annuity Bond Education IRA Government Bond Government…" at bounding box center [482, 97] width 96 height 18
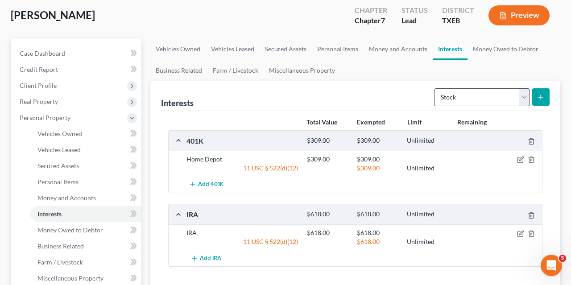
click at [334, 91] on div "Interests Select Interest Type 401K Annuity Bond Education IRA Government Bond …" at bounding box center [355, 96] width 389 height 30
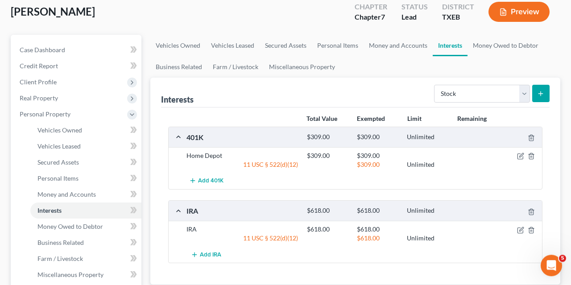
scroll to position [50, 0]
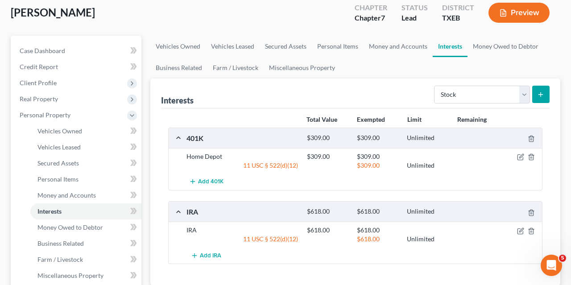
click at [449, 47] on link "Interests" at bounding box center [450, 46] width 35 height 21
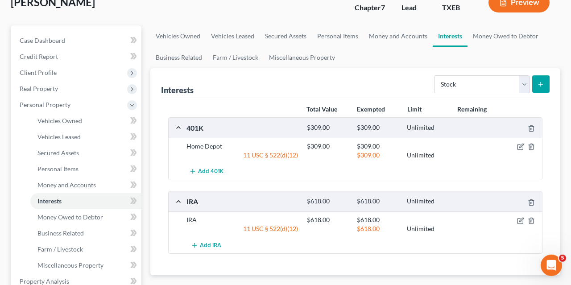
scroll to position [59, 0]
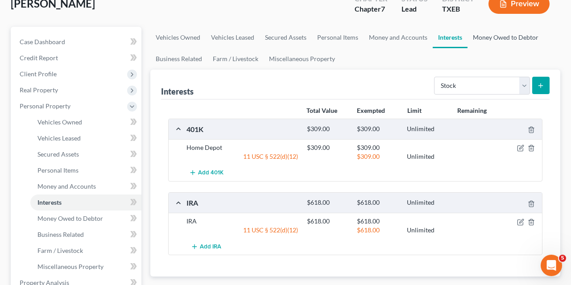
click at [494, 34] on link "Money Owed to Debtor" at bounding box center [505, 37] width 76 height 21
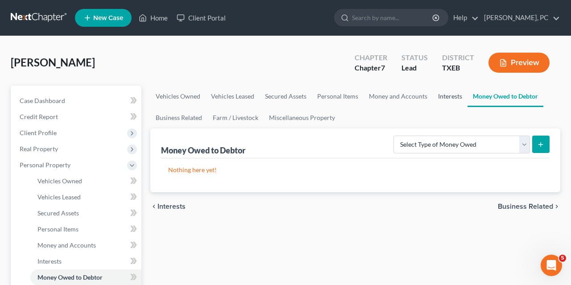
click at [448, 93] on link "Interests" at bounding box center [450, 96] width 35 height 21
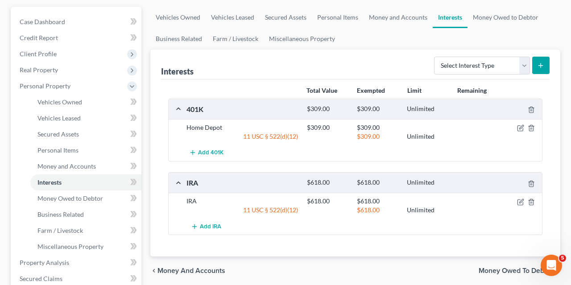
scroll to position [79, 0]
click at [540, 65] on icon "submit" at bounding box center [540, 65] width 7 height 7
click at [521, 86] on div "Total Value Exempted Limit Remaining" at bounding box center [422, 90] width 241 height 9
click at [434, 56] on select "Select Interest Type 401K Annuity Bond Education IRA Government Bond Government…" at bounding box center [482, 65] width 96 height 18
select select "stock"
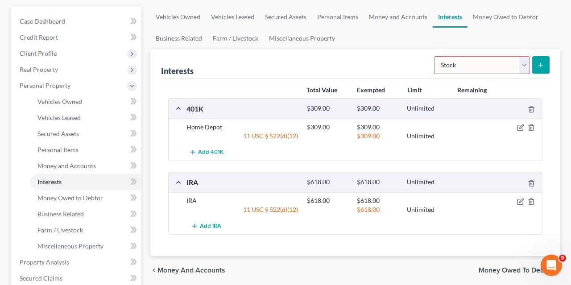
click option "Stock" at bounding box center [0, 0] width 0 height 0
click at [538, 62] on icon "submit" at bounding box center [540, 65] width 7 height 7
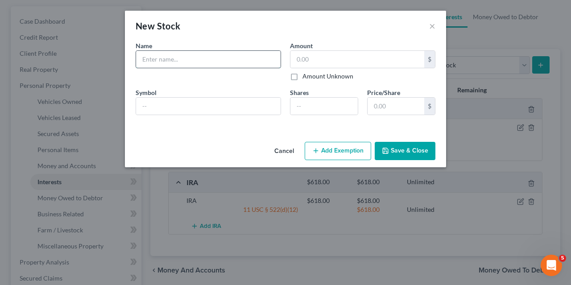
click at [142, 58] on input "text" at bounding box center [208, 59] width 145 height 17
type input "ESOP"
click at [296, 58] on input "text" at bounding box center [357, 59] width 134 height 17
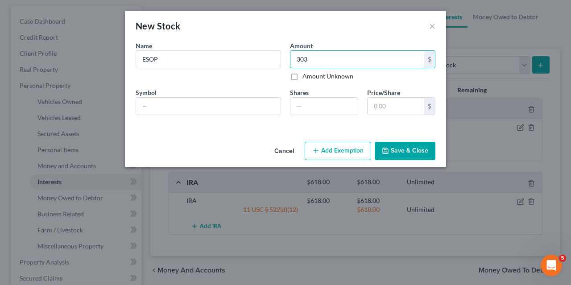
type input "303"
click at [335, 149] on button "Add Exemption" at bounding box center [338, 151] width 66 height 19
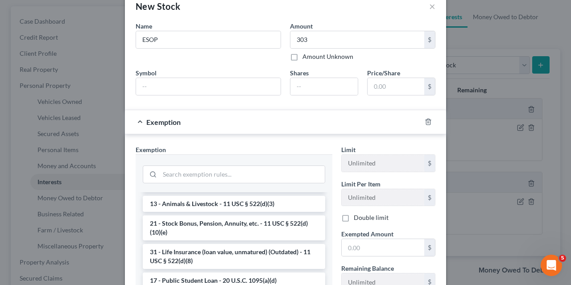
scroll to position [20, 0]
click at [189, 222] on li "21 - Stock Bonus, Pension, Annuity, etc. - 11 USC § 522(d)(10)(e)" at bounding box center [234, 227] width 182 height 25
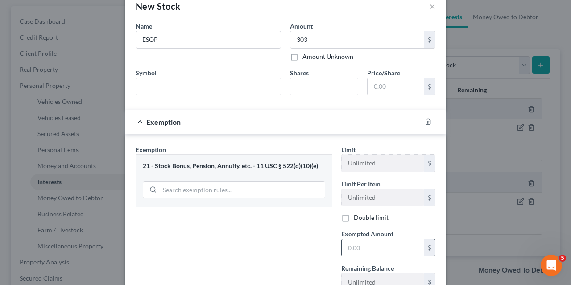
click at [345, 247] on input "text" at bounding box center [383, 247] width 83 height 17
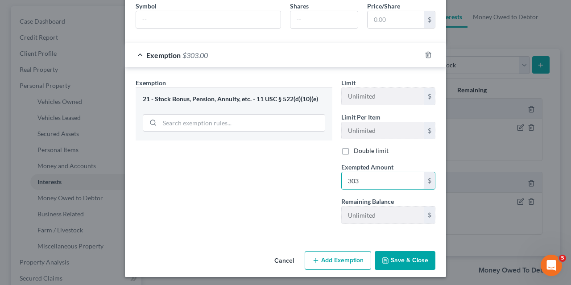
type input "303"
click at [409, 256] on button "Save & Close" at bounding box center [405, 260] width 61 height 19
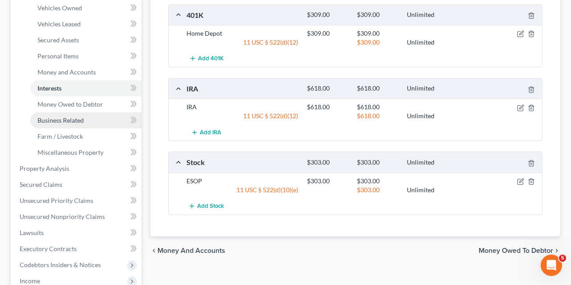
scroll to position [174, 0]
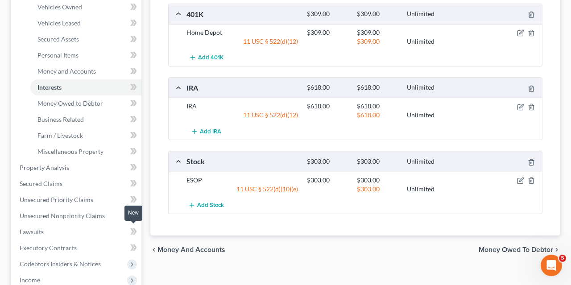
click at [137, 230] on icon at bounding box center [133, 231] width 7 height 11
click at [111, 228] on link "Lawsuits" at bounding box center [76, 232] width 129 height 16
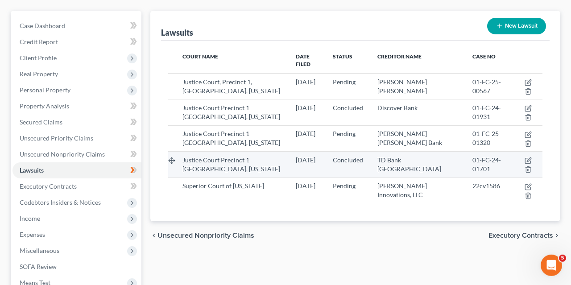
scroll to position [75, 0]
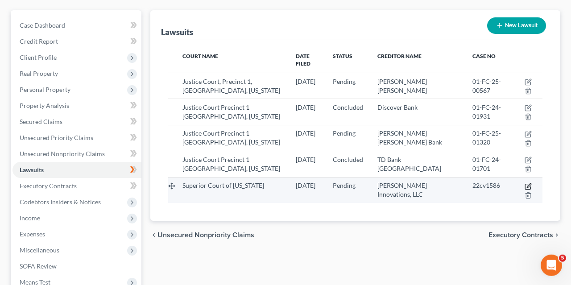
click at [529, 183] on icon "button" at bounding box center [529, 185] width 4 height 4
select select "4"
select select "0"
select select "4"
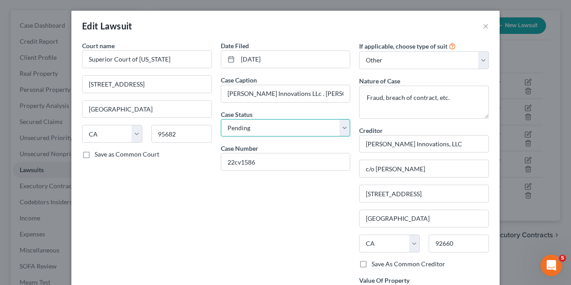
click at [221, 119] on select "Select Pending On Appeal Concluded" at bounding box center [286, 128] width 130 height 18
select select "2"
click option "Concluded" at bounding box center [0, 0] width 0 height 0
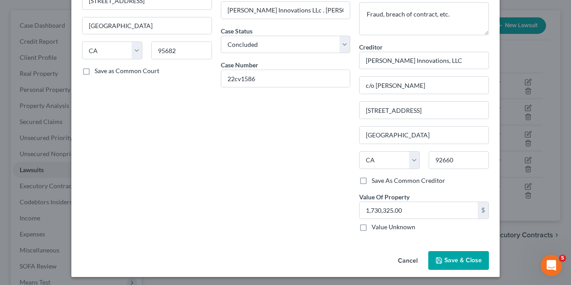
click at [469, 254] on button "Save & Close" at bounding box center [458, 260] width 61 height 19
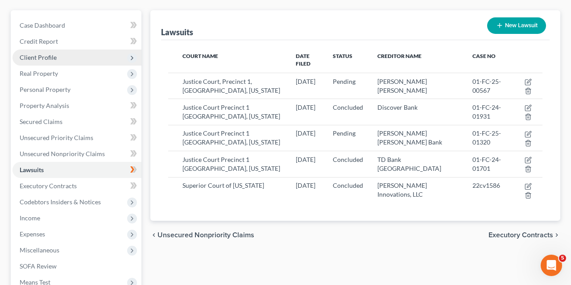
click at [62, 57] on span "Client Profile" at bounding box center [76, 58] width 129 height 16
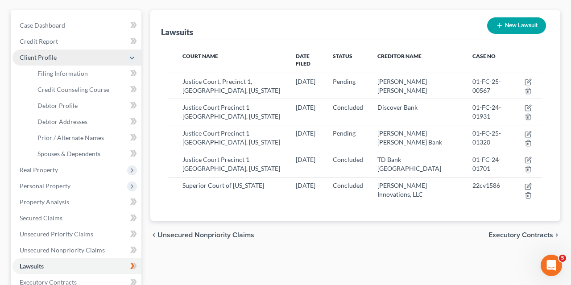
click at [136, 55] on icon at bounding box center [132, 58] width 10 height 10
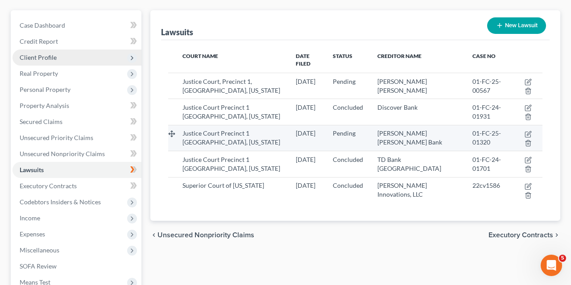
scroll to position [187, 0]
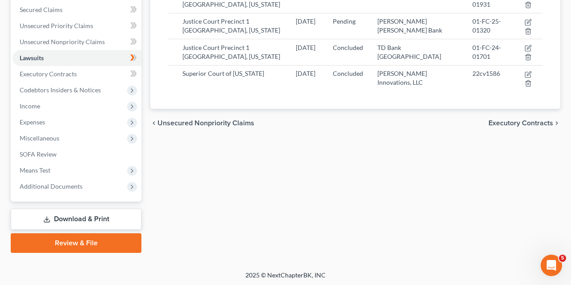
click at [67, 215] on link "Download & Print" at bounding box center [76, 219] width 131 height 21
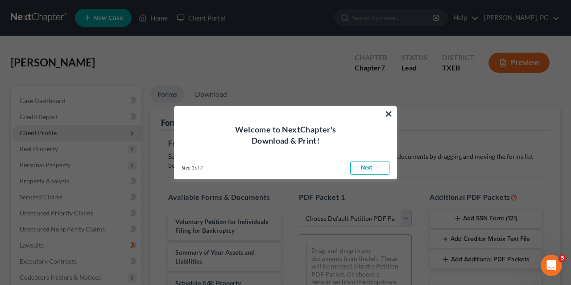
click at [366, 167] on link "Next →" at bounding box center [369, 168] width 39 height 14
select select "0"
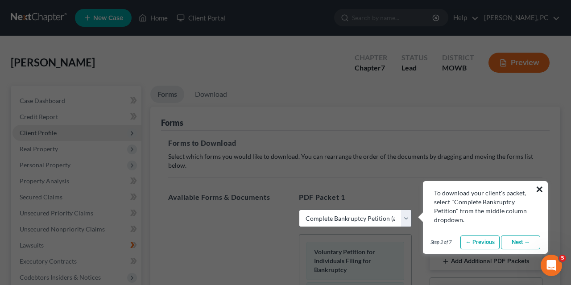
click at [540, 189] on button "×" at bounding box center [539, 189] width 8 height 14
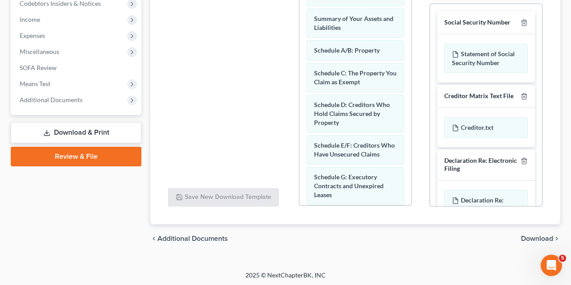
scroll to position [28, 0]
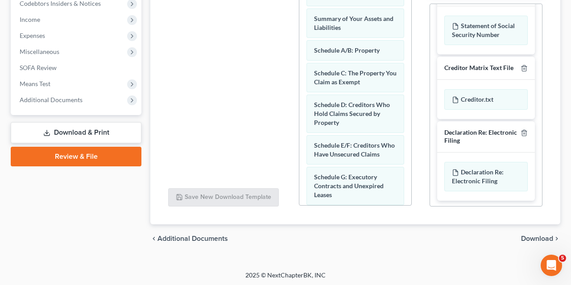
click at [532, 238] on span "Download" at bounding box center [537, 238] width 32 height 7
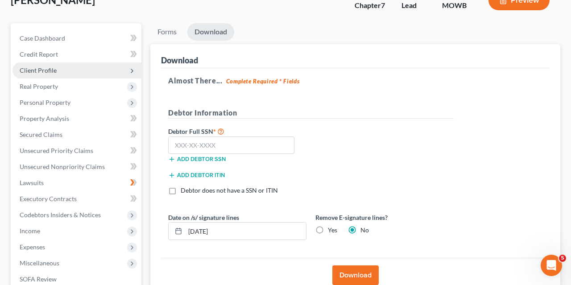
scroll to position [67, 0]
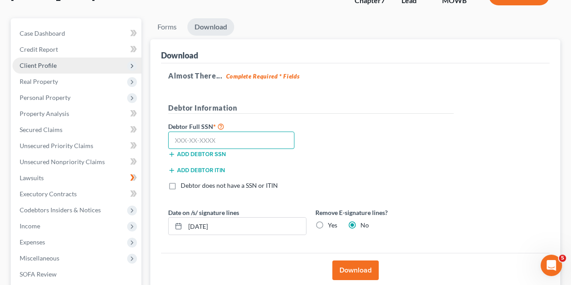
click at [174, 136] on input "text" at bounding box center [231, 141] width 126 height 18
type input "625-44-5545"
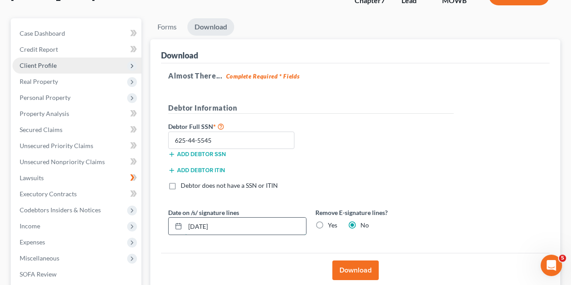
click at [202, 224] on input "[DATE]" at bounding box center [245, 226] width 121 height 17
type input "[DATE]"
click at [356, 265] on button "Download" at bounding box center [355, 271] width 46 height 20
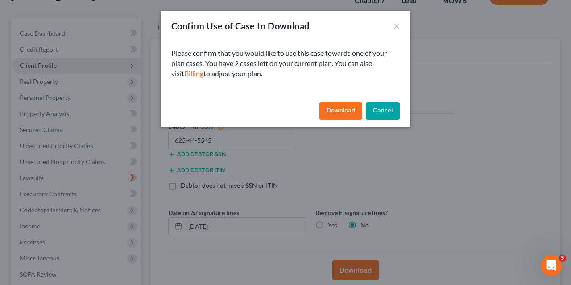
click at [339, 109] on button "Download" at bounding box center [340, 111] width 43 height 18
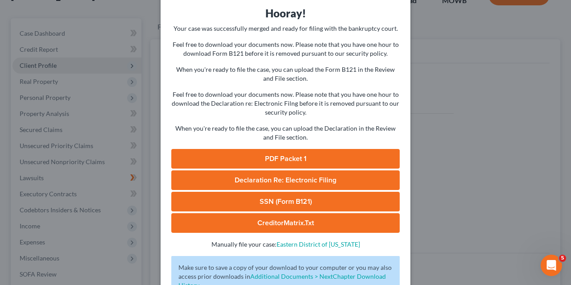
scroll to position [0, 0]
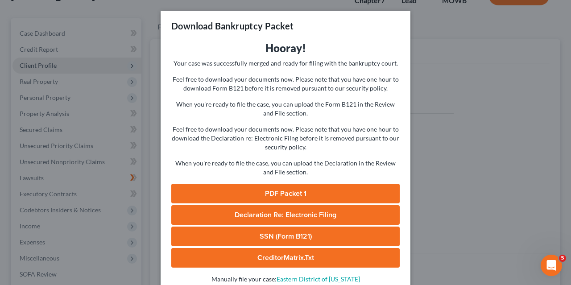
click at [282, 189] on link "PDF Packet 1" at bounding box center [285, 194] width 228 height 20
click at [278, 214] on span "Declaration Re: Electronic Filing" at bounding box center [286, 215] width 102 height 9
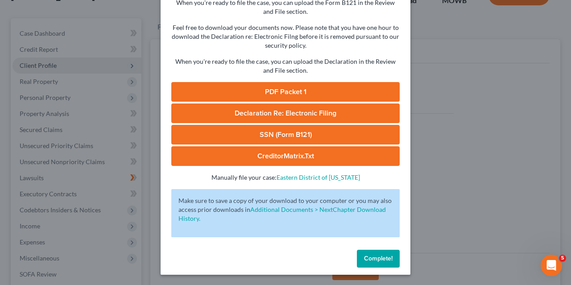
click at [383, 258] on span "Complete!" at bounding box center [378, 259] width 29 height 8
